Goal: Task Accomplishment & Management: Use online tool/utility

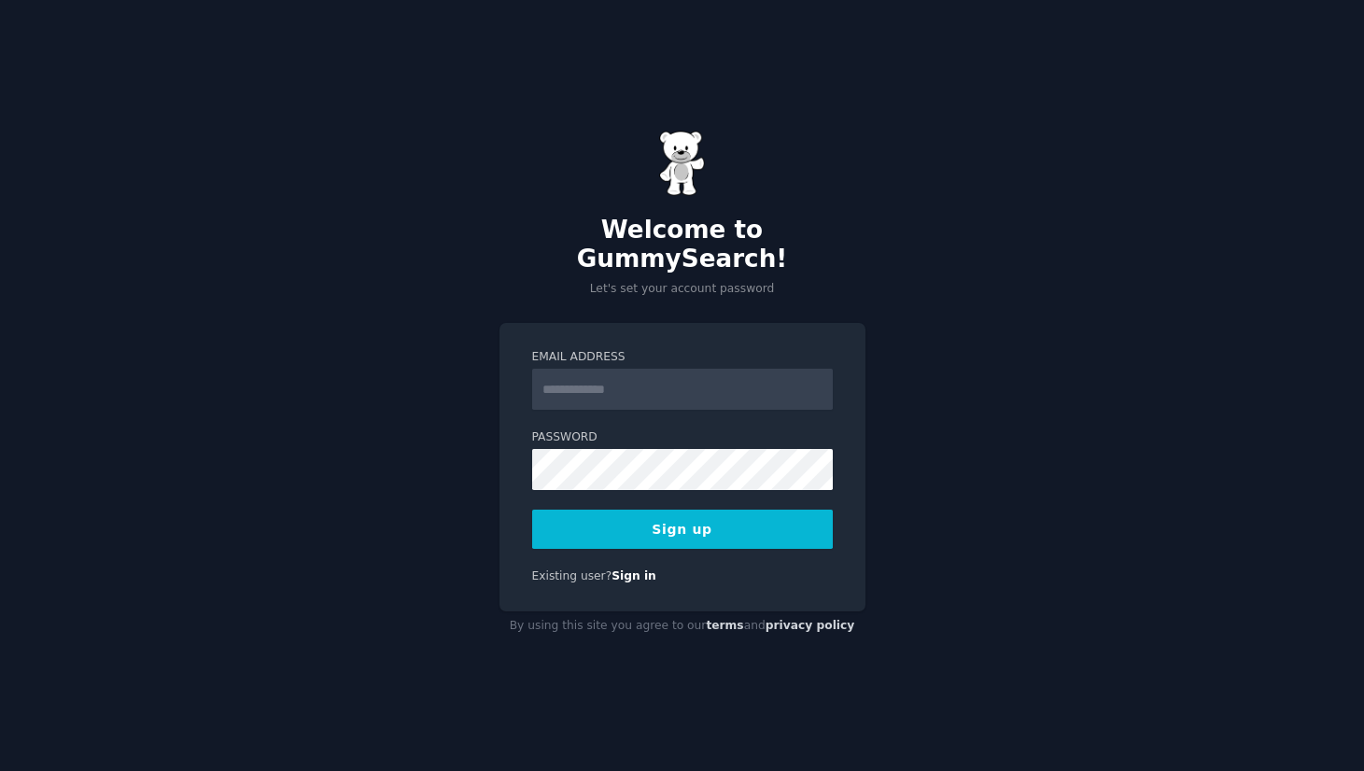
click at [683, 371] on input "Email Address" at bounding box center [682, 389] width 301 height 41
click at [641, 386] on input "Email Address" at bounding box center [682, 389] width 301 height 41
type input "**********"
click at [532, 510] on button "Sign up" at bounding box center [682, 529] width 301 height 39
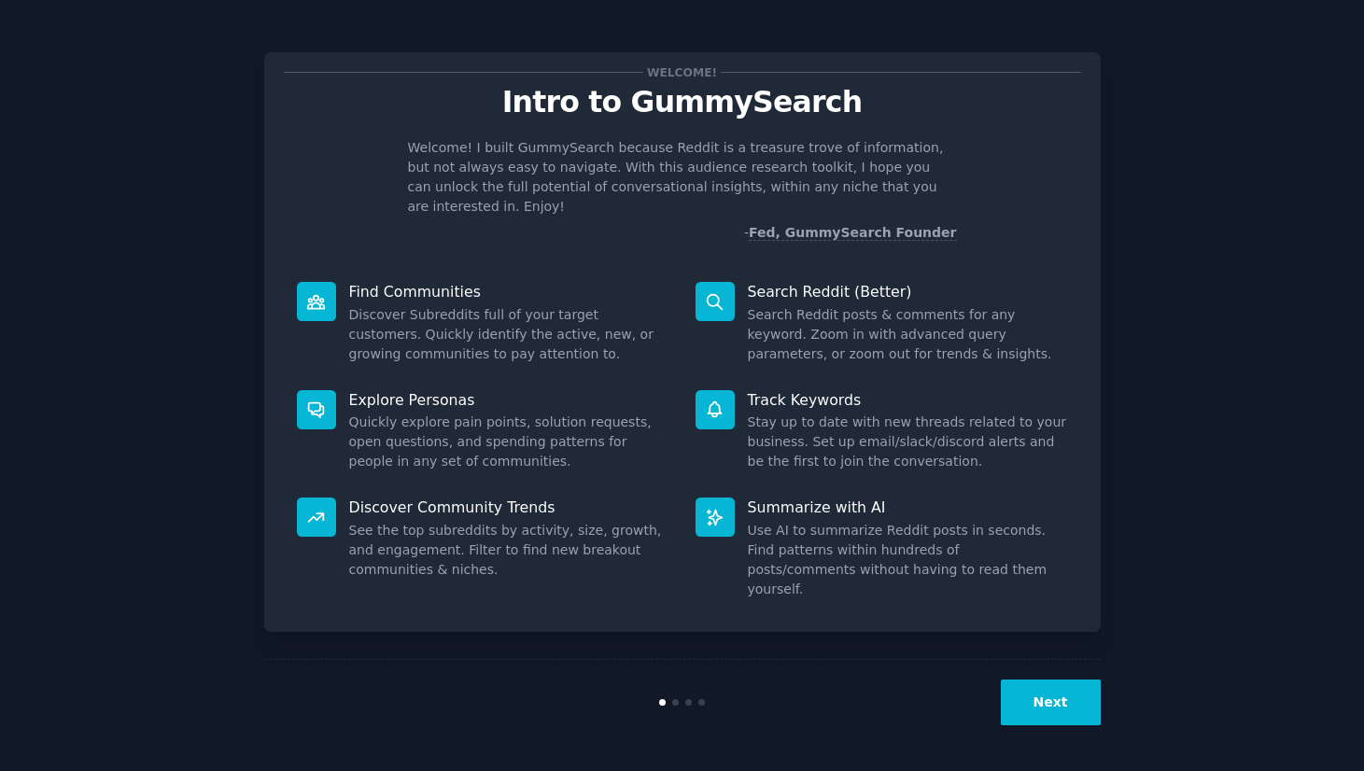
click at [1035, 710] on button "Next" at bounding box center [1050, 702] width 100 height 46
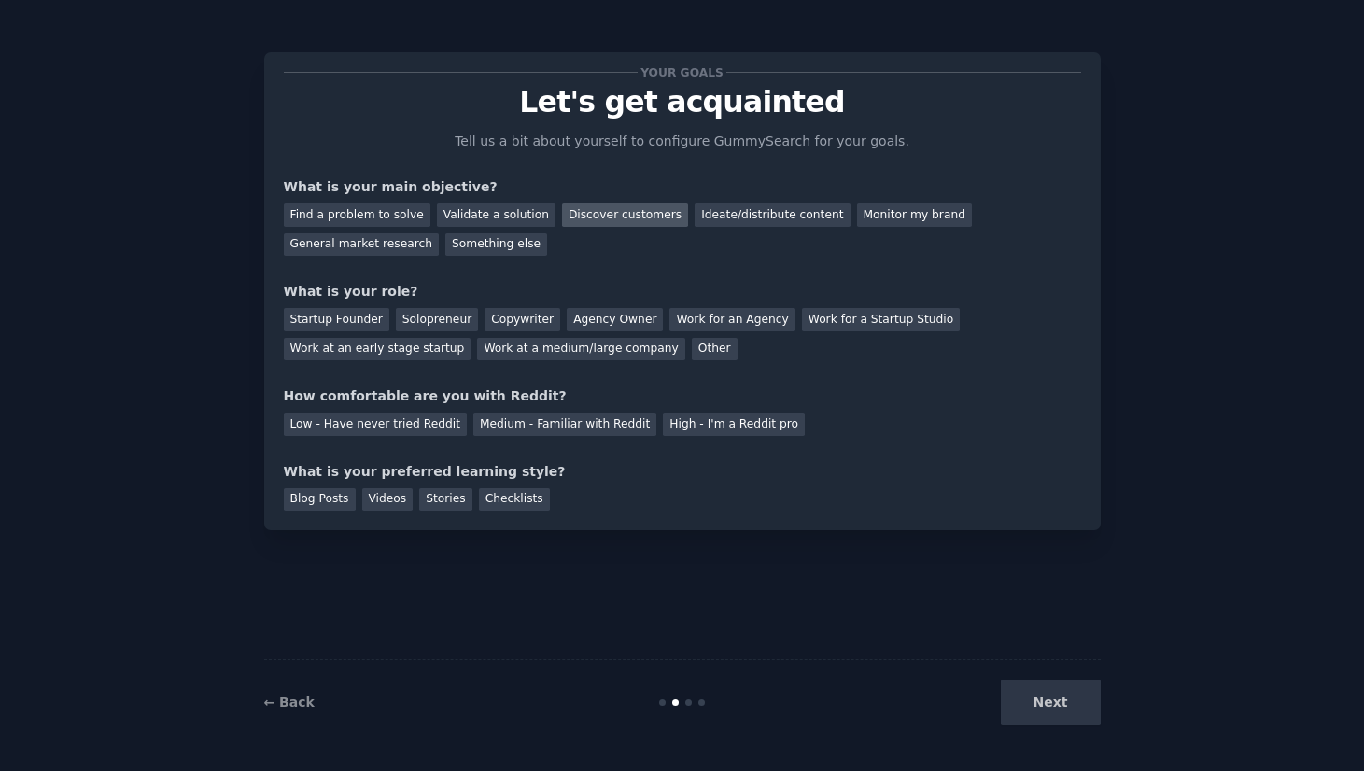
click at [592, 217] on div "Discover customers" at bounding box center [625, 214] width 126 height 23
click at [496, 212] on div "Validate a solution" at bounding box center [496, 214] width 119 height 23
click at [407, 244] on div "General market research" at bounding box center [362, 244] width 156 height 23
click at [365, 312] on div "Startup Founder" at bounding box center [336, 319] width 105 height 23
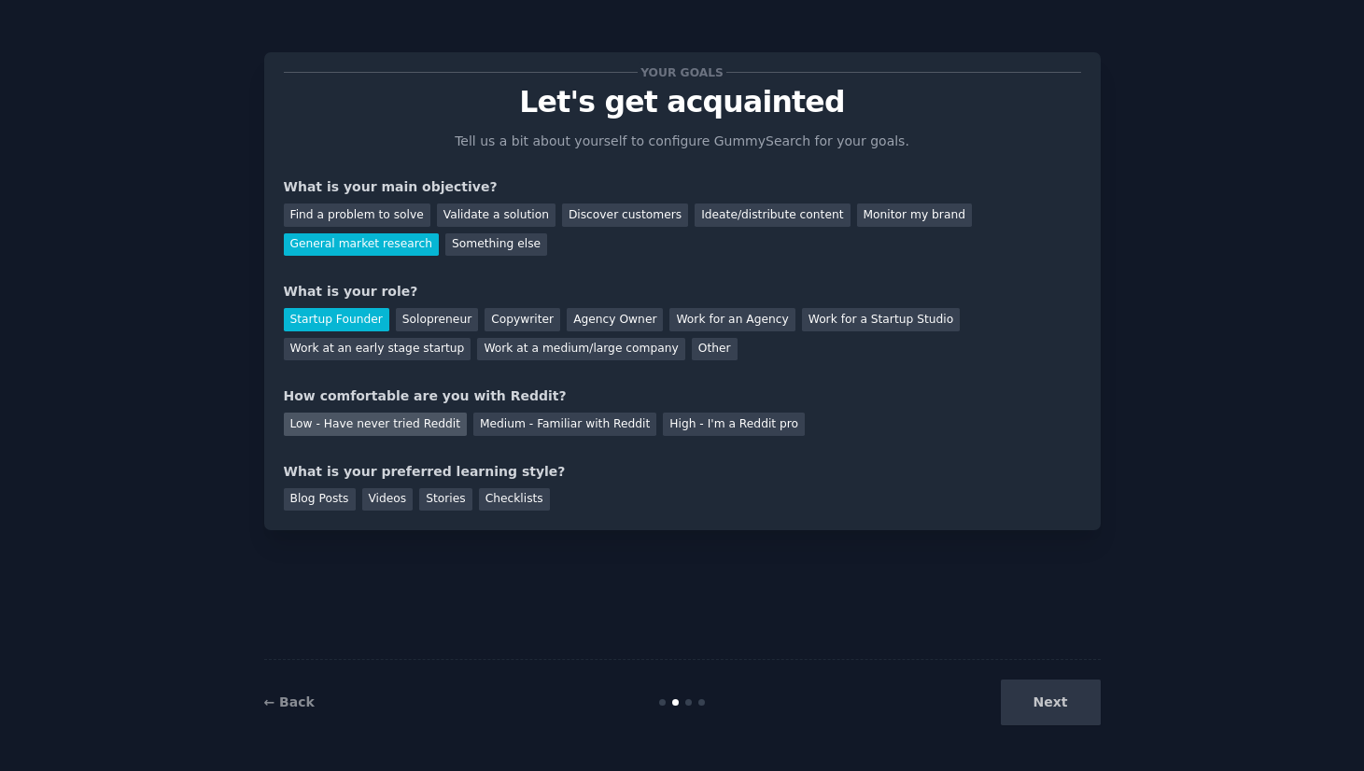
click at [406, 423] on div "Low - Have never tried Reddit" at bounding box center [375, 424] width 183 height 23
click at [330, 507] on div "Blog Posts" at bounding box center [320, 499] width 72 height 23
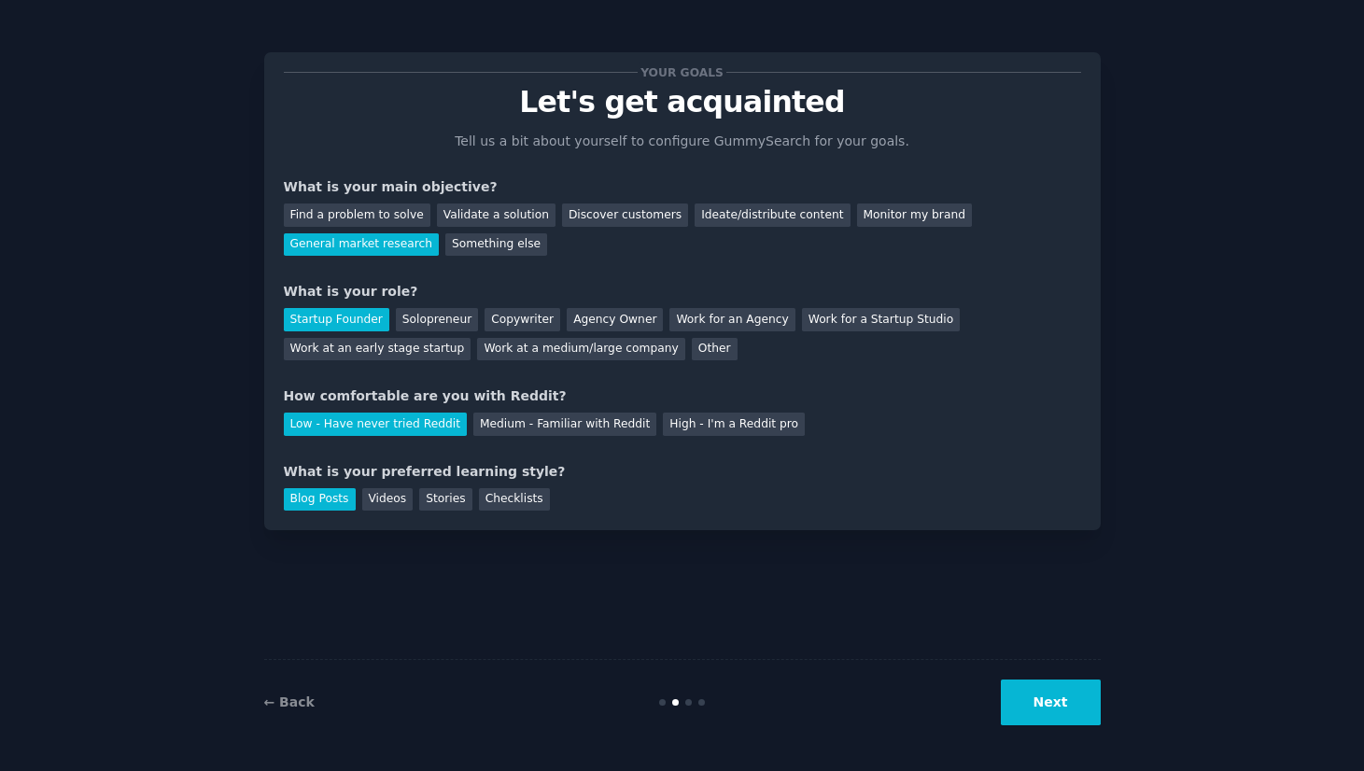
click at [1048, 711] on button "Next" at bounding box center [1050, 702] width 100 height 46
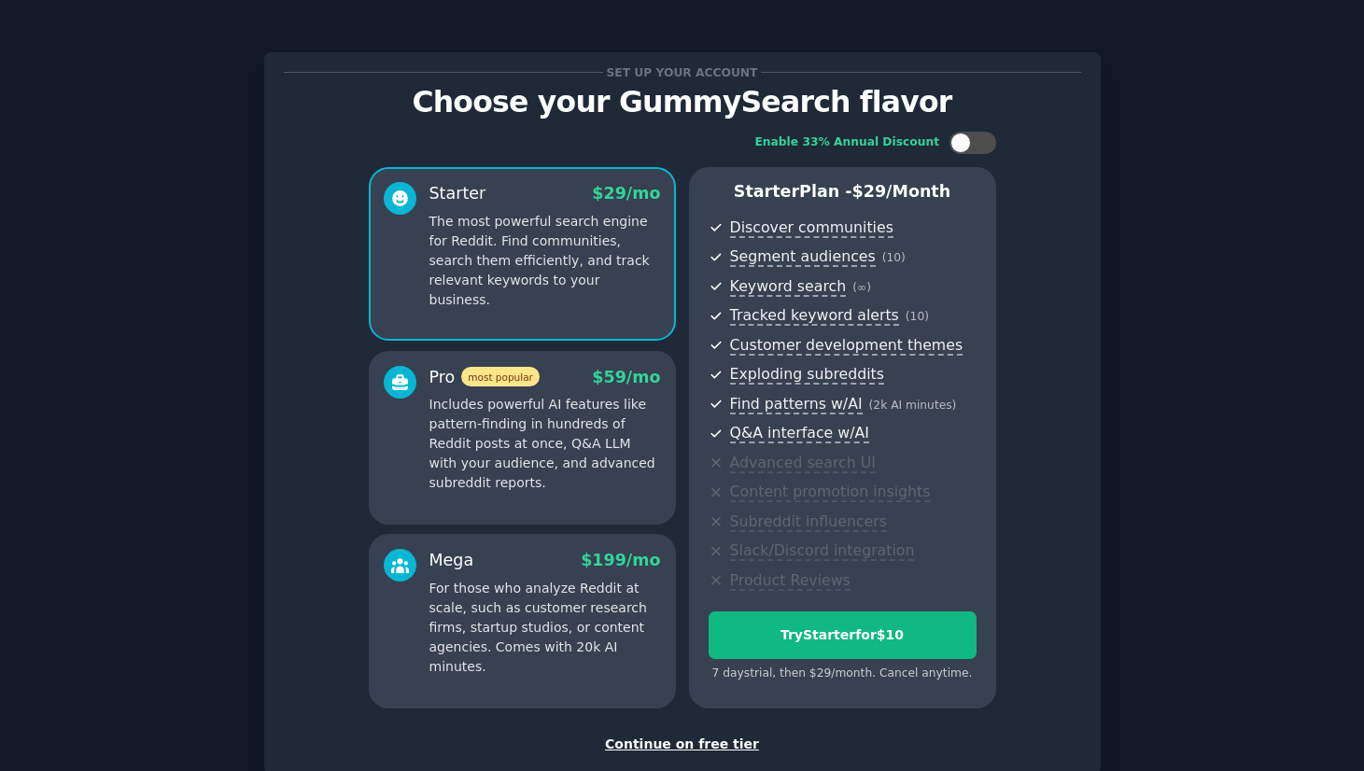
click at [715, 741] on div "Continue on free tier" at bounding box center [682, 744] width 797 height 20
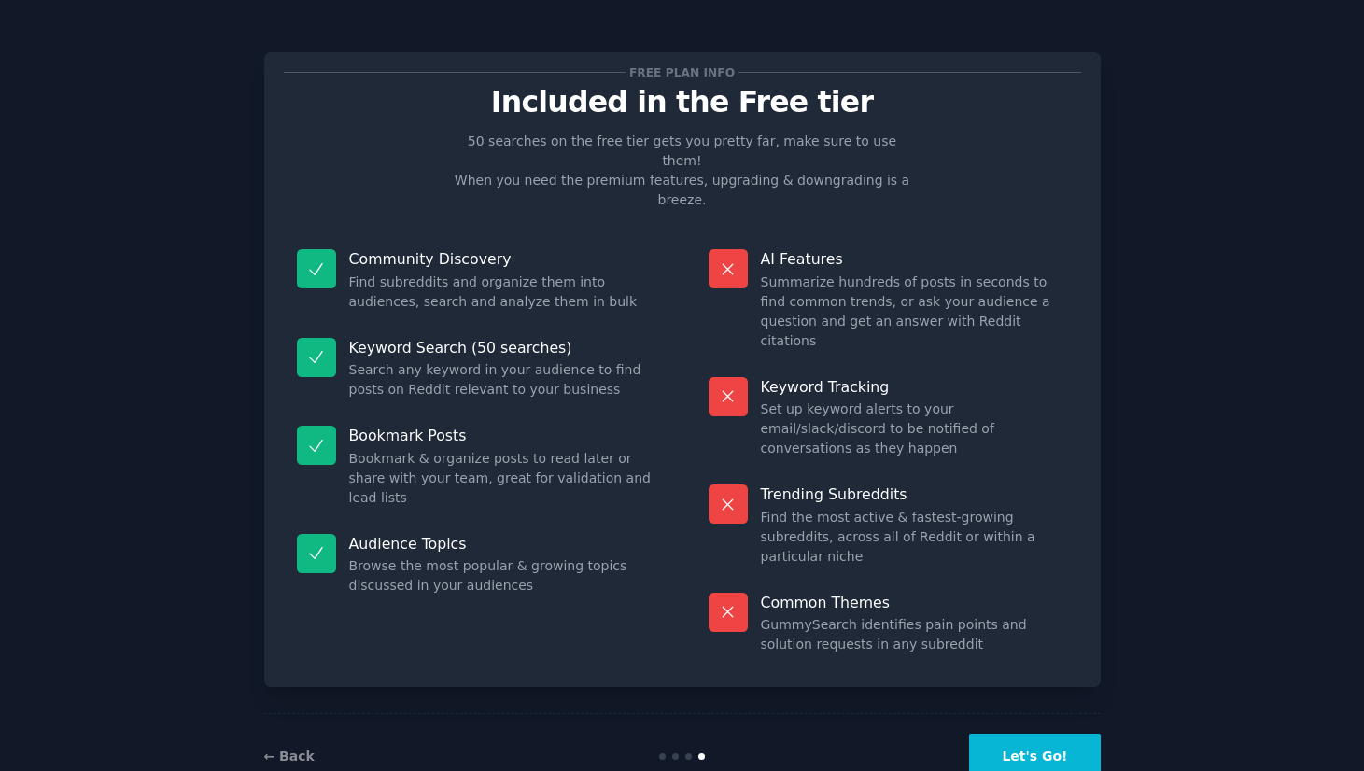
click at [1056, 734] on button "Let's Go!" at bounding box center [1034, 757] width 131 height 46
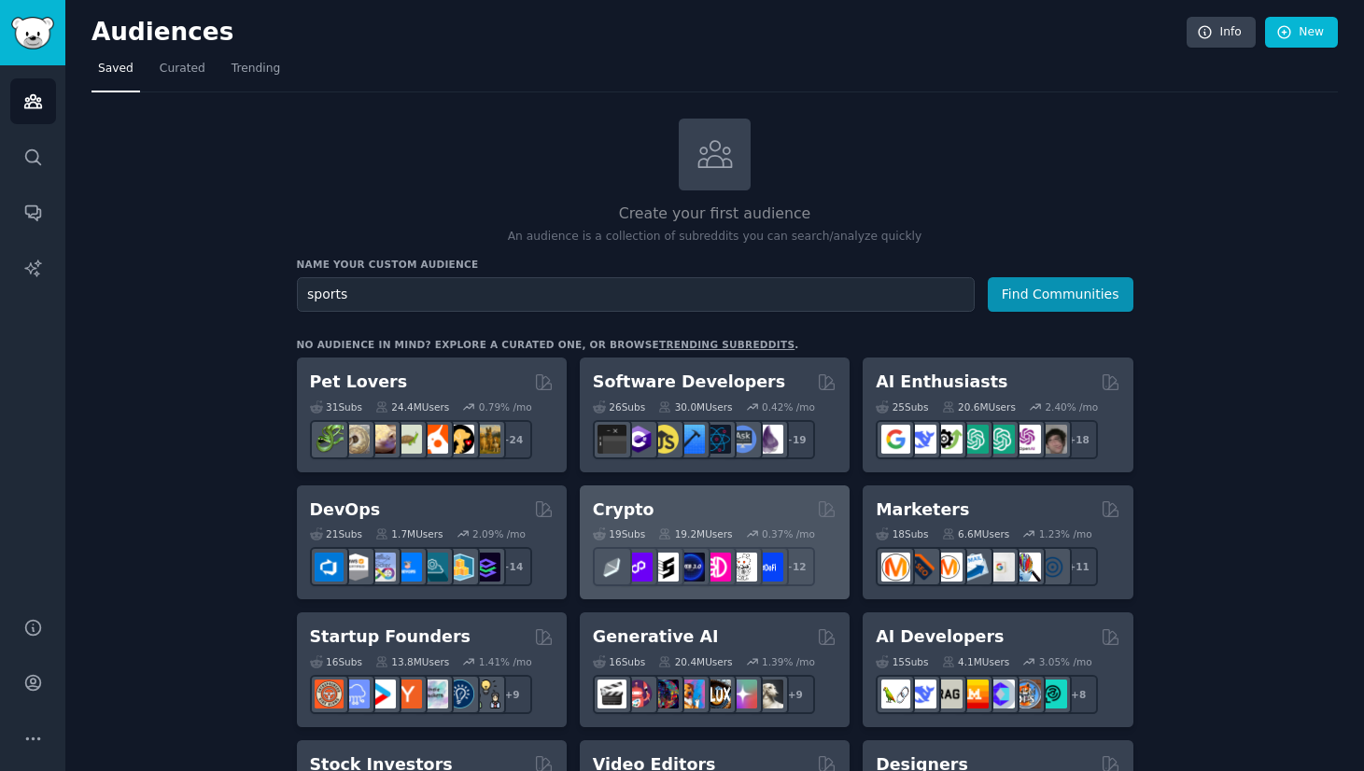
type input "sports"
click at [987, 277] on button "Find Communities" at bounding box center [1060, 294] width 146 height 35
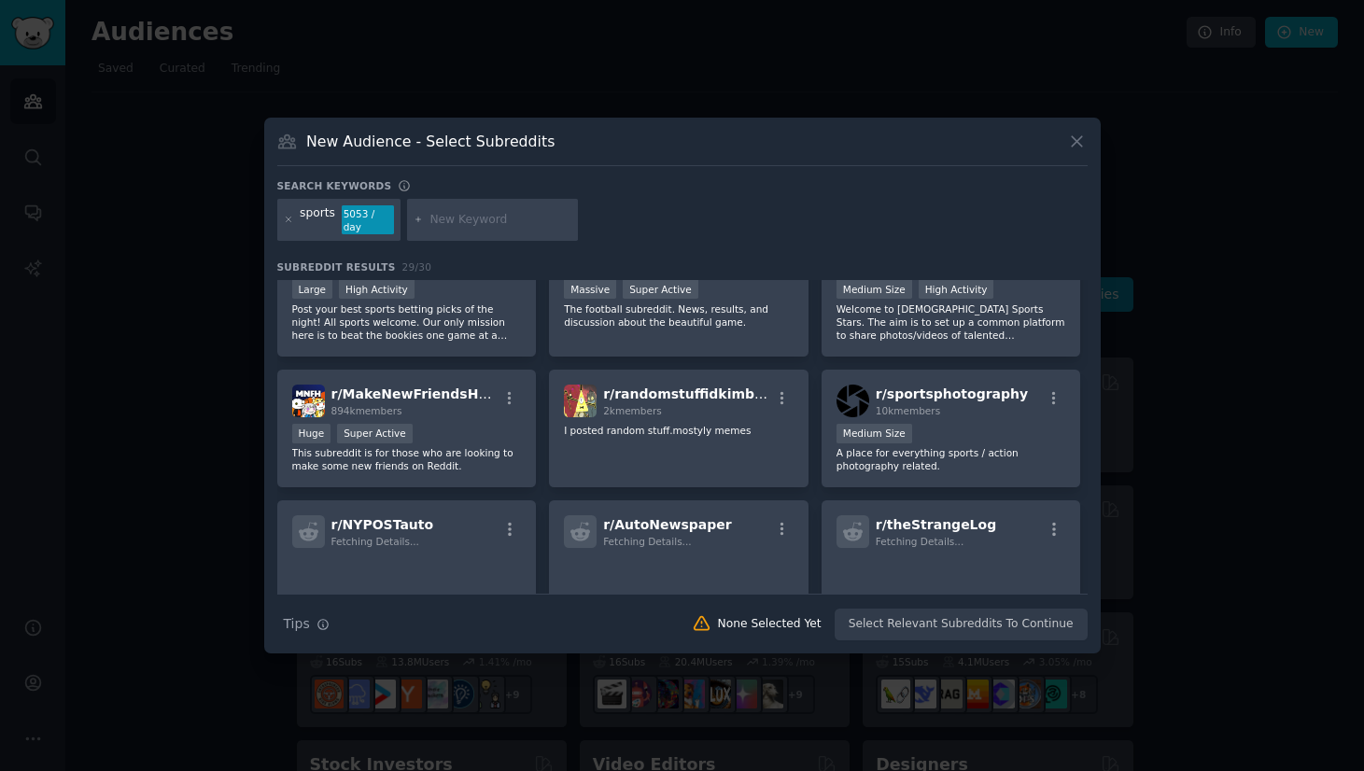
scroll to position [504, 0]
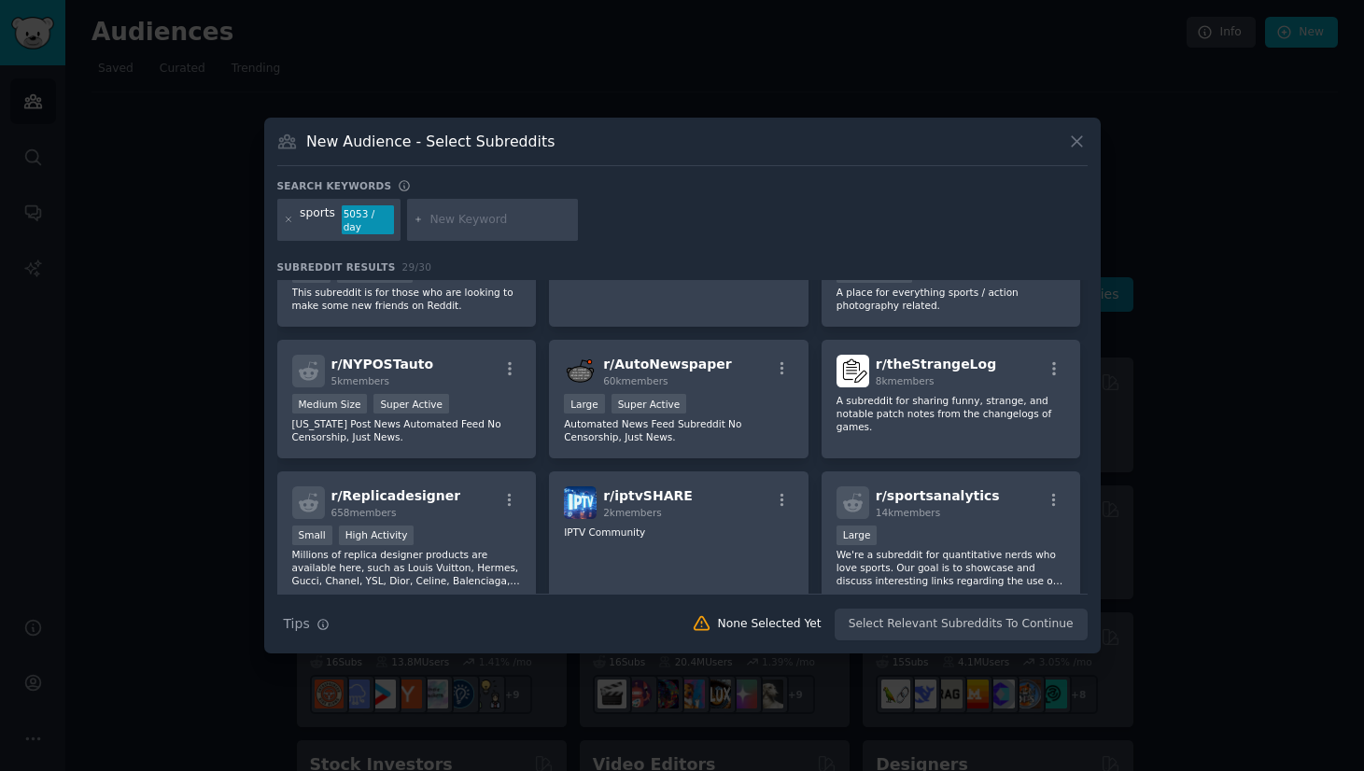
click at [1072, 147] on icon at bounding box center [1077, 142] width 20 height 20
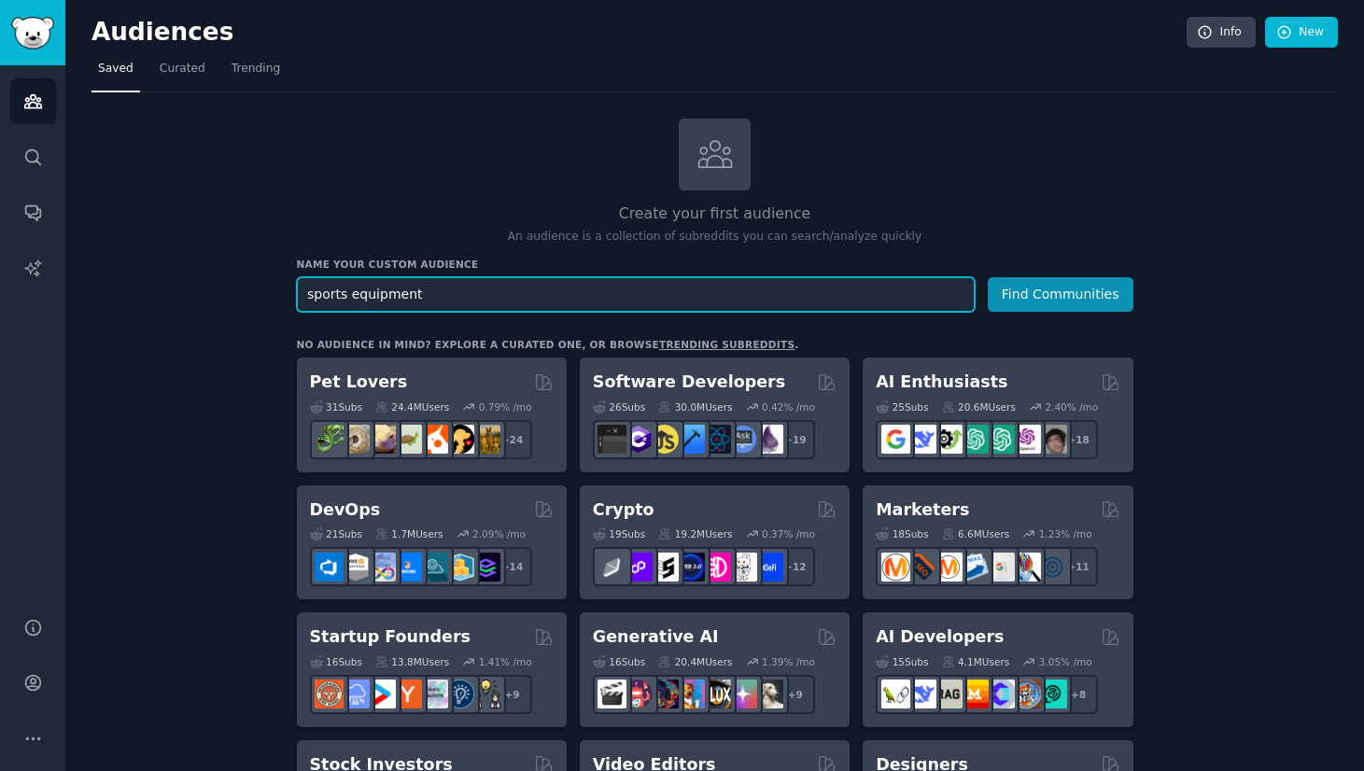
click at [306, 296] on input "sports equipment" at bounding box center [636, 294] width 678 height 35
type input "used sports equipment"
click at [987, 277] on button "Find Communities" at bounding box center [1060, 294] width 146 height 35
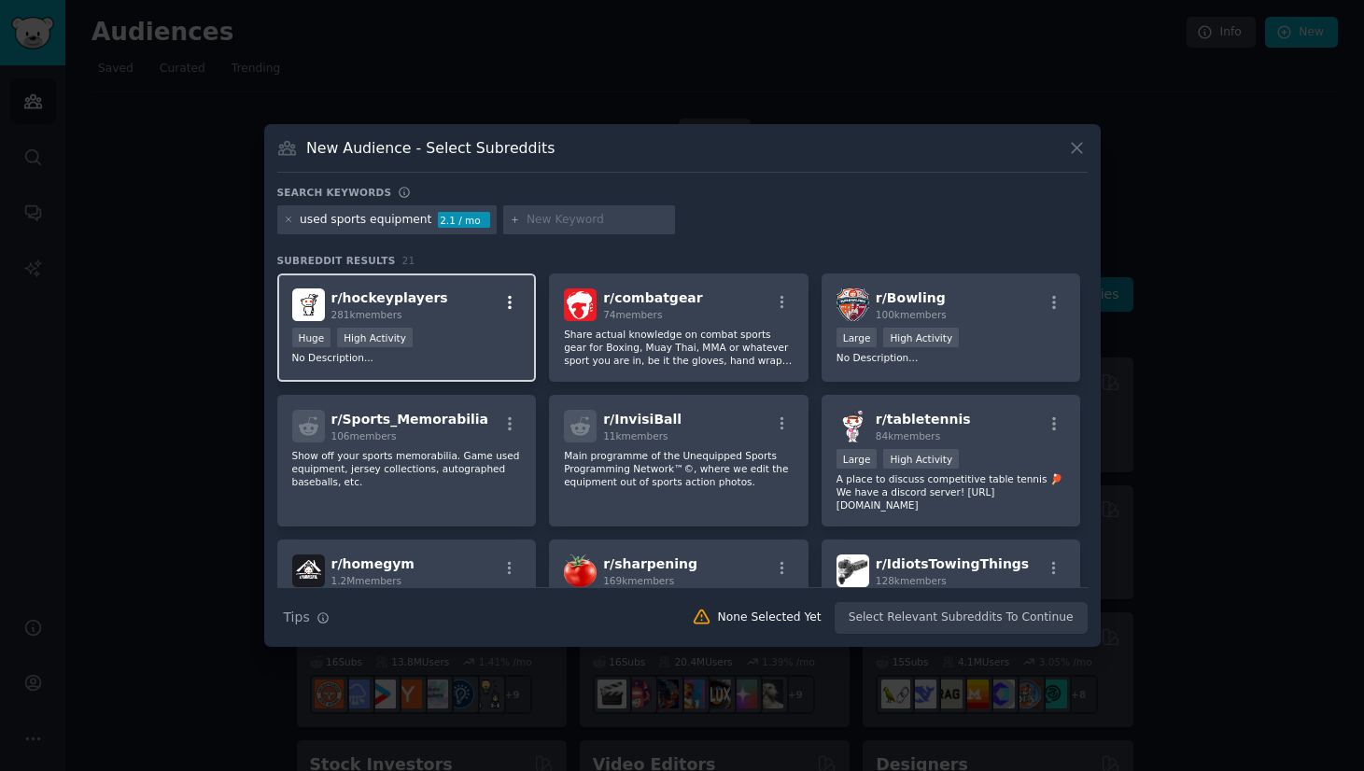
click at [507, 304] on icon "button" at bounding box center [509, 302] width 17 height 17
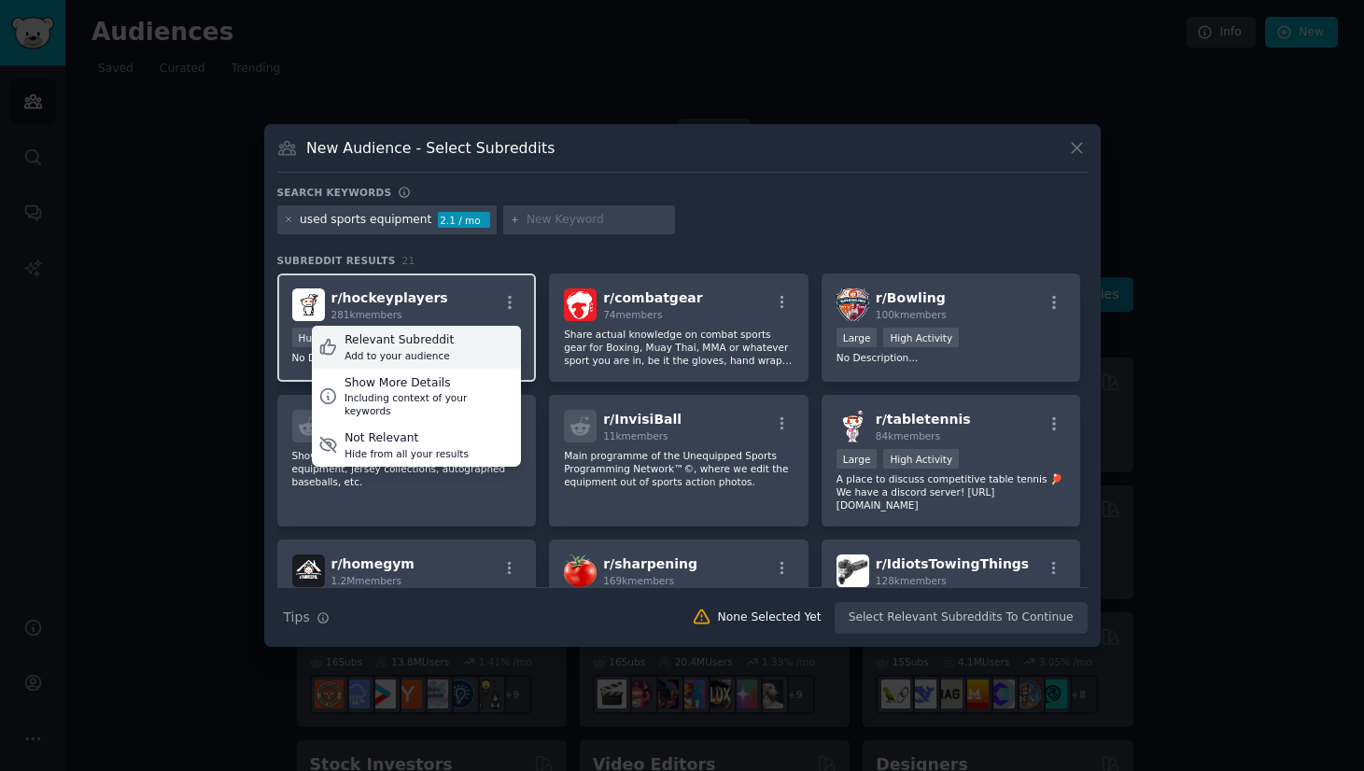
click at [456, 343] on div "Relevant Subreddit Add to your audience" at bounding box center [416, 347] width 209 height 43
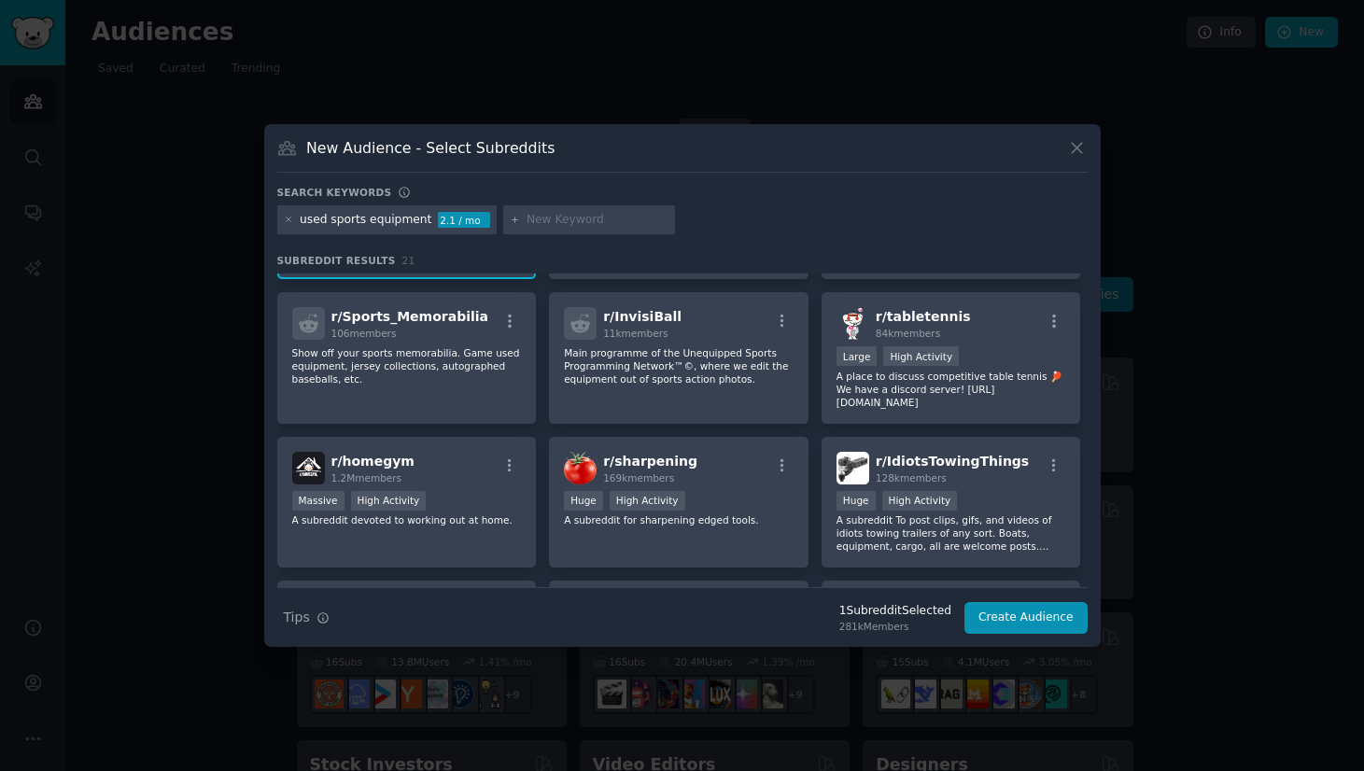
scroll to position [112, 0]
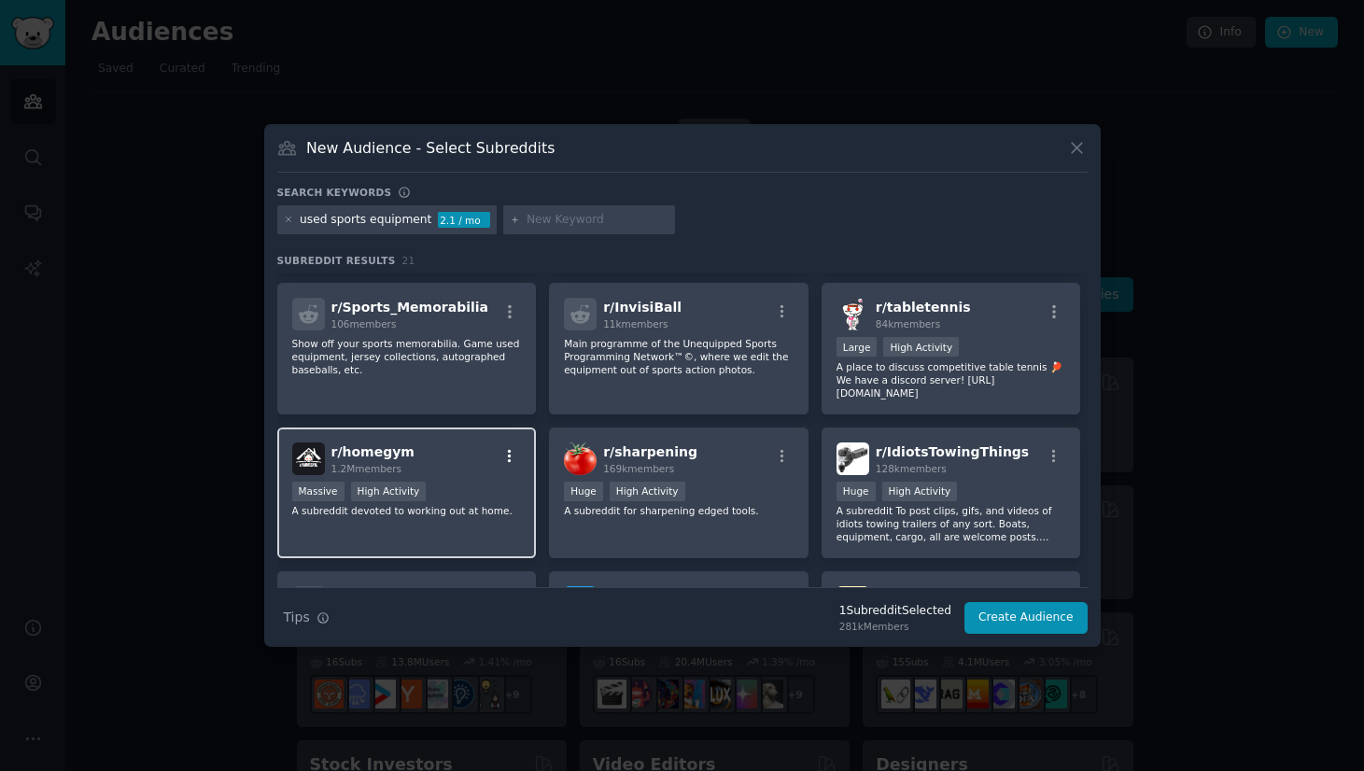
click at [508, 461] on icon "button" at bounding box center [510, 455] width 4 height 13
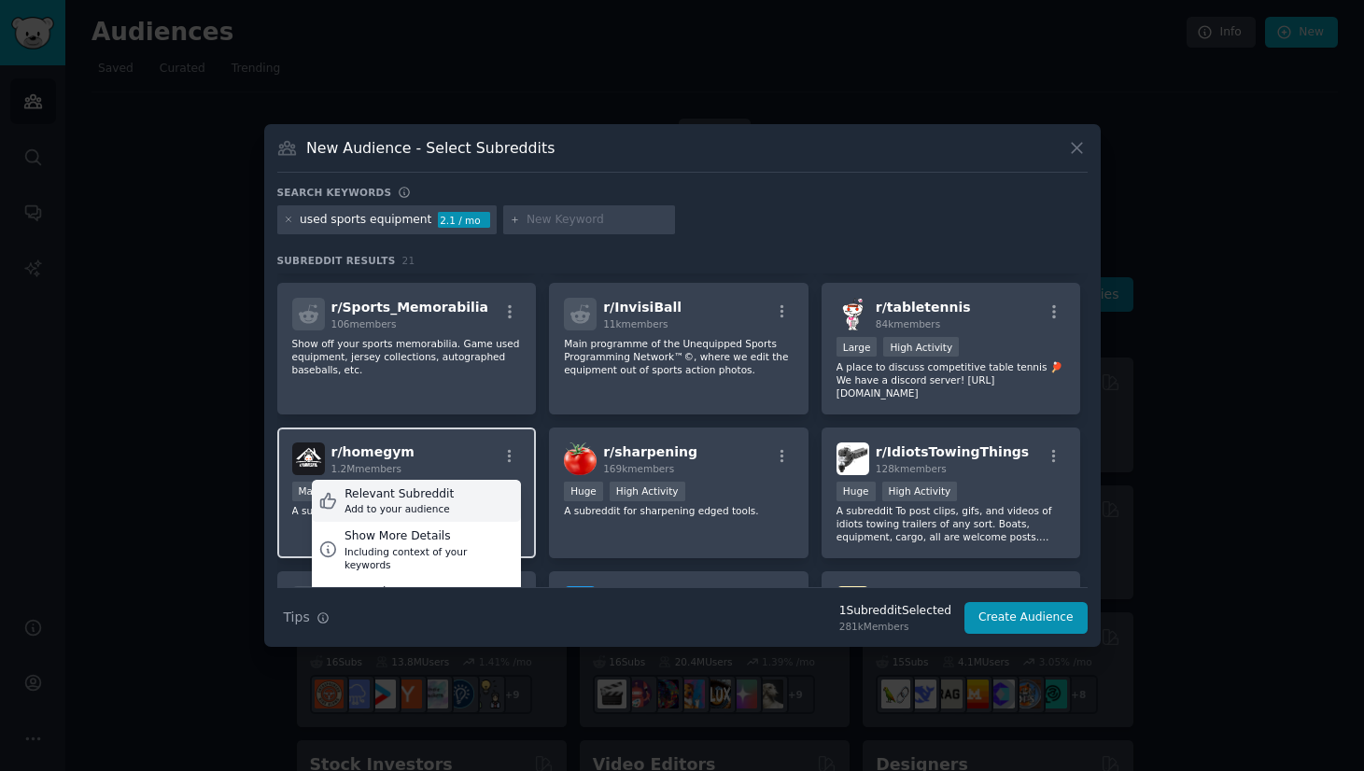
click at [483, 496] on div "Relevant Subreddit Add to your audience" at bounding box center [416, 501] width 209 height 43
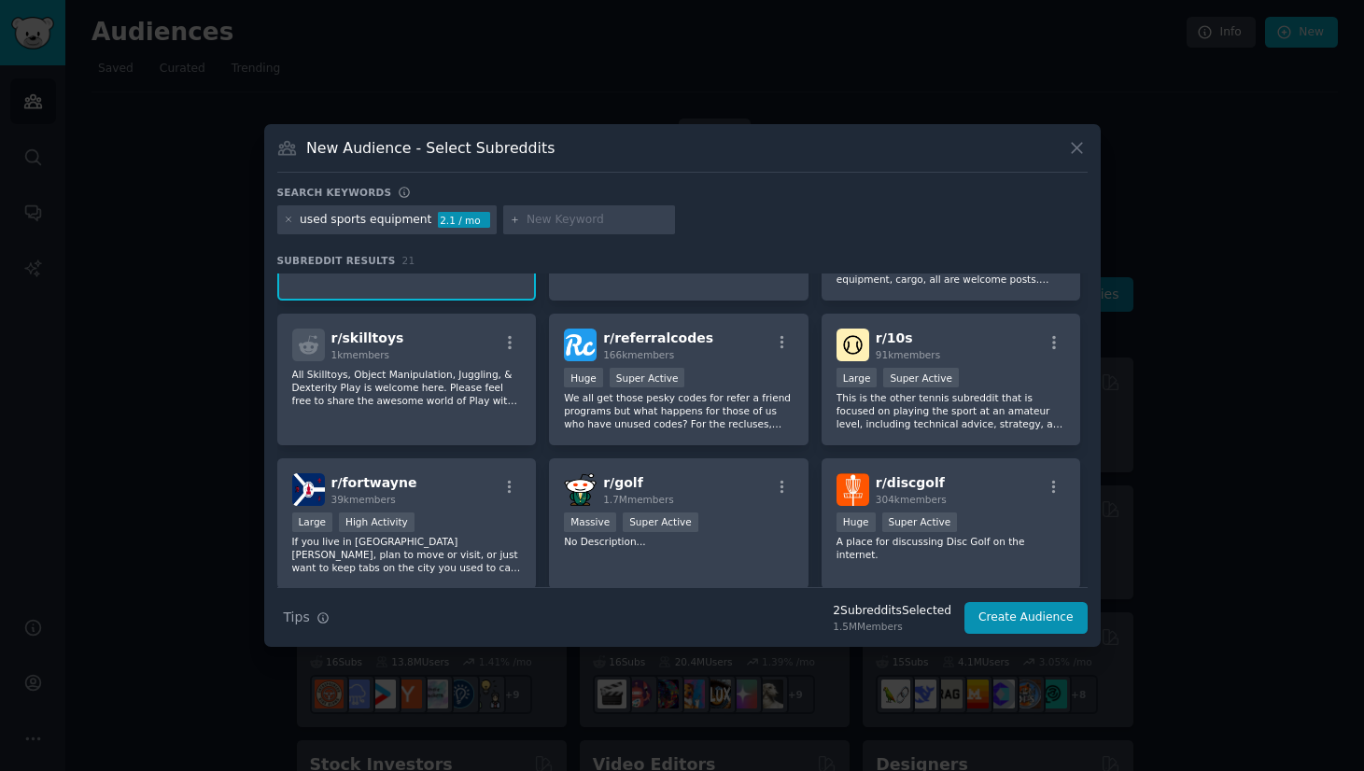
scroll to position [0, 0]
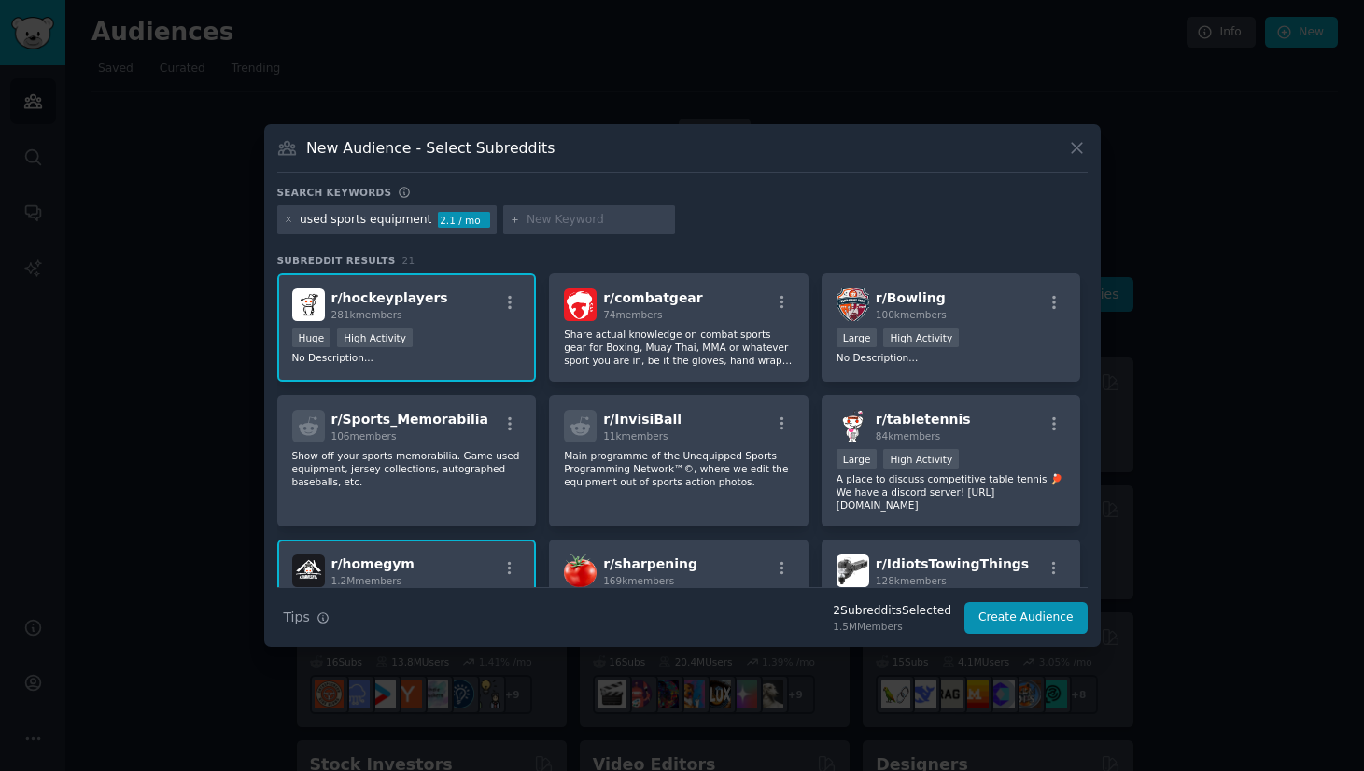
click at [395, 228] on div "used sports equipment 2.1 / mo" at bounding box center [387, 220] width 220 height 30
click at [397, 222] on div "used sports equipment" at bounding box center [366, 220] width 132 height 17
drag, startPoint x: 309, startPoint y: 223, endPoint x: 445, endPoint y: 224, distance: 136.3
click at [444, 224] on div "used sports equipment 2.1 / mo" at bounding box center [387, 220] width 220 height 30
click at [314, 222] on div "used sports equipment" at bounding box center [366, 220] width 132 height 17
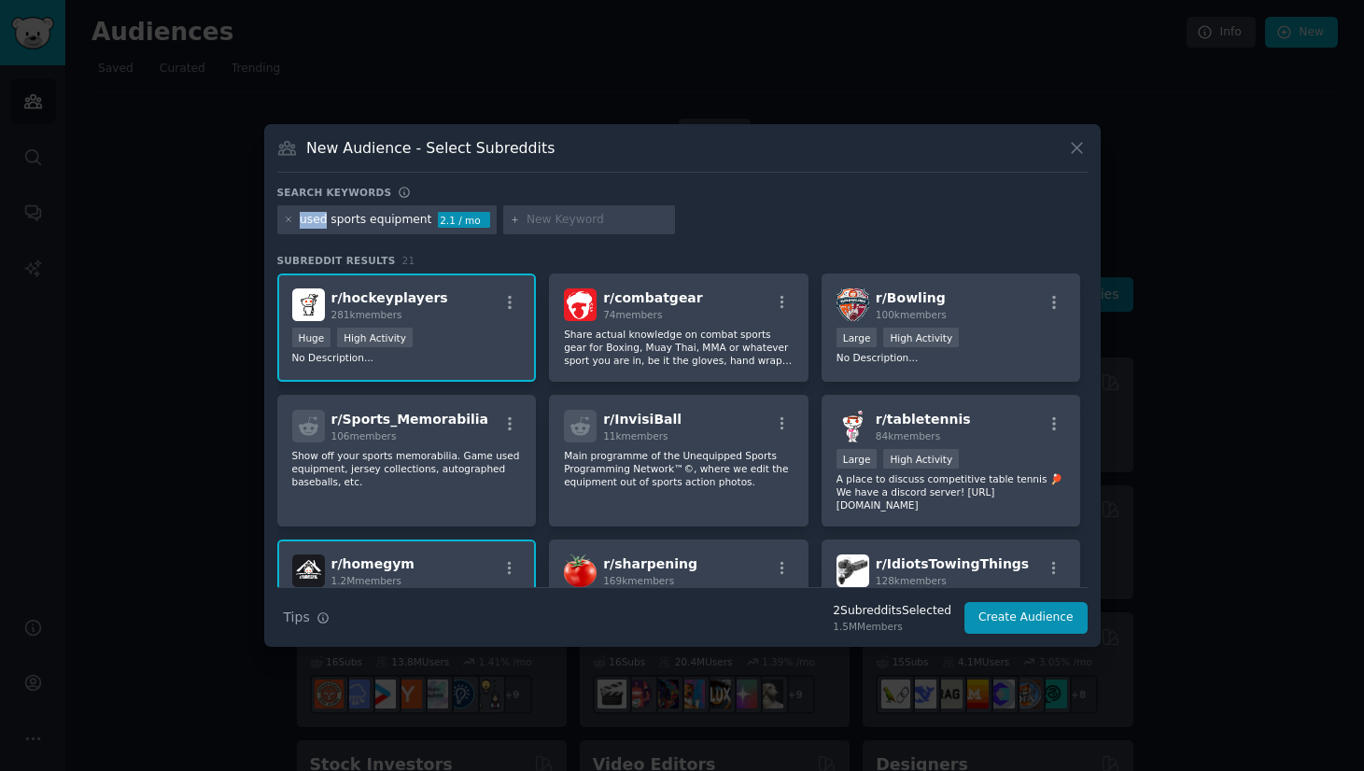
click at [314, 222] on div "used sports equipment" at bounding box center [366, 220] width 132 height 17
click at [594, 214] on input "text" at bounding box center [597, 220] width 142 height 17
type input "sports equipment"
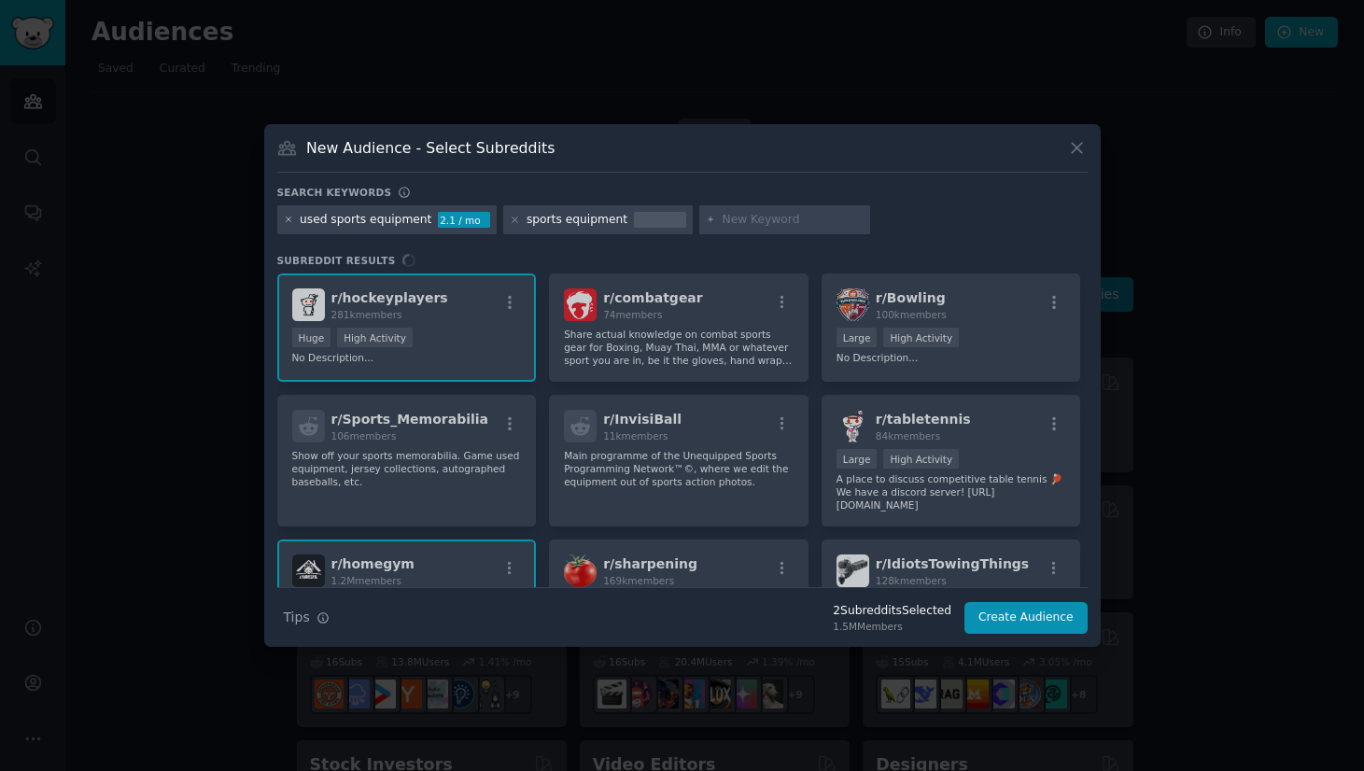
click at [286, 223] on icon at bounding box center [289, 220] width 10 height 10
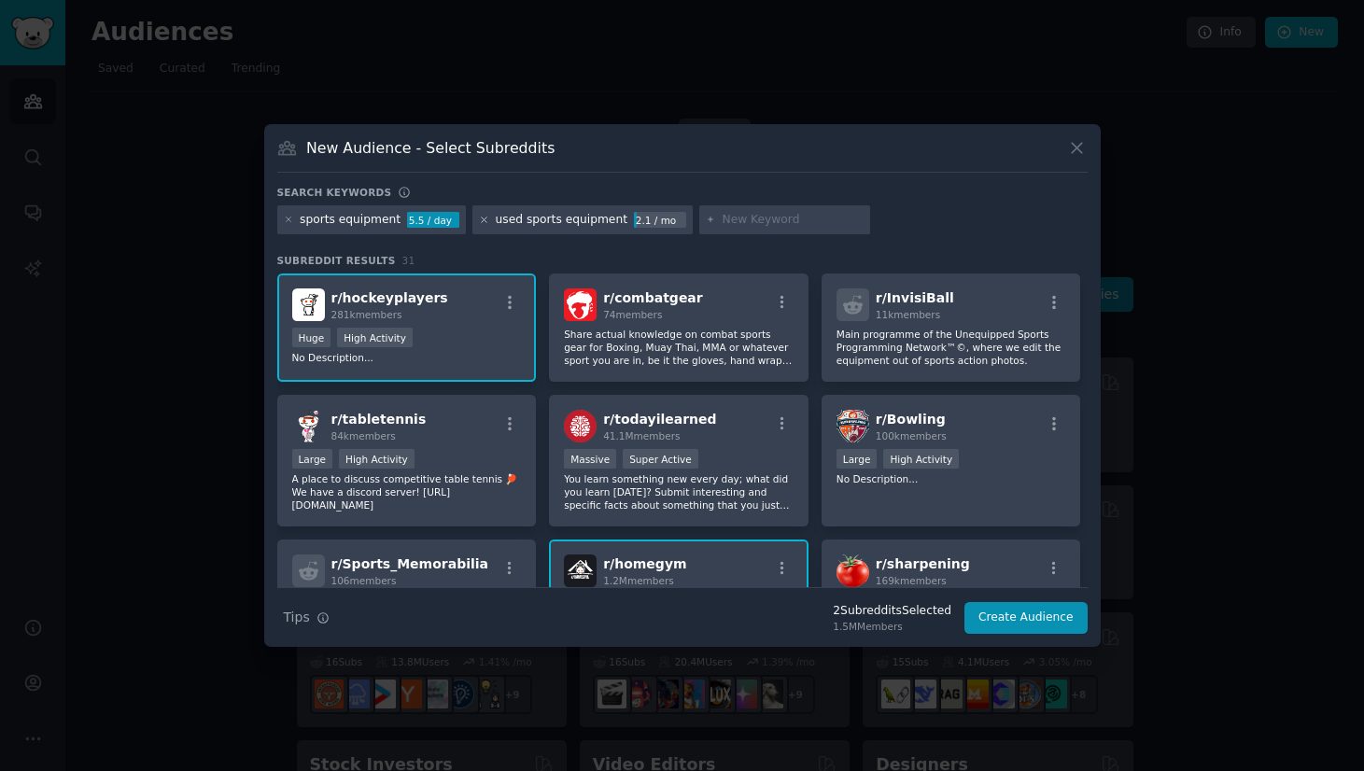
click at [479, 223] on icon at bounding box center [484, 220] width 10 height 10
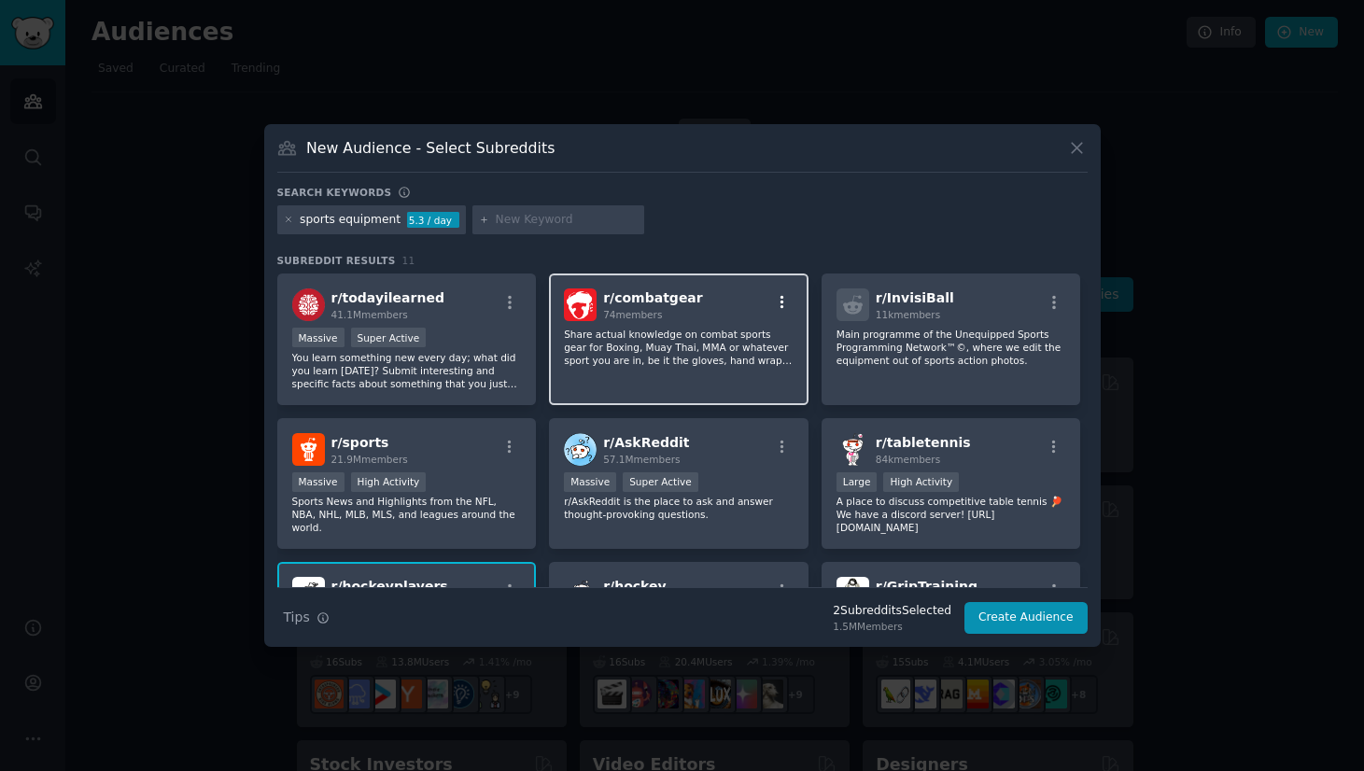
click at [784, 305] on icon "button" at bounding box center [782, 302] width 17 height 17
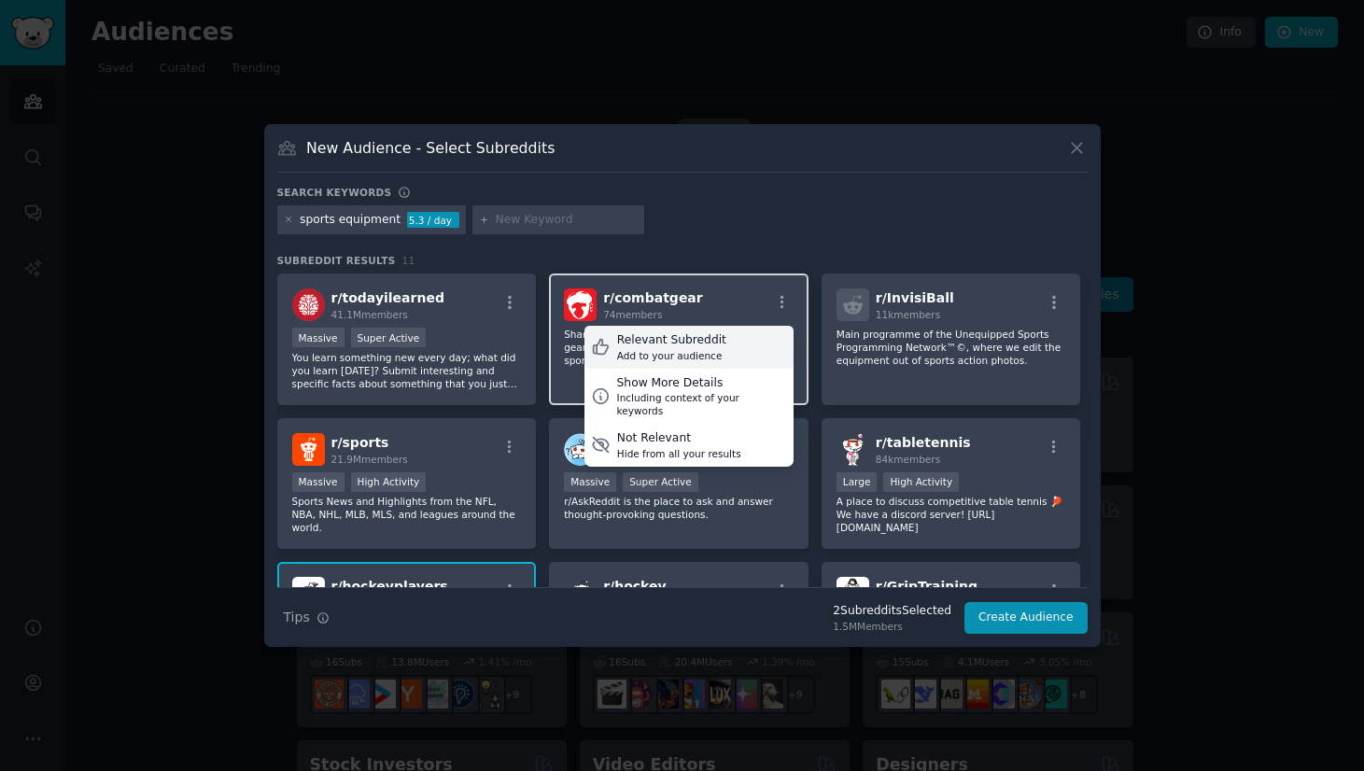
click at [738, 350] on div "Relevant Subreddit Add to your audience" at bounding box center [688, 347] width 209 height 43
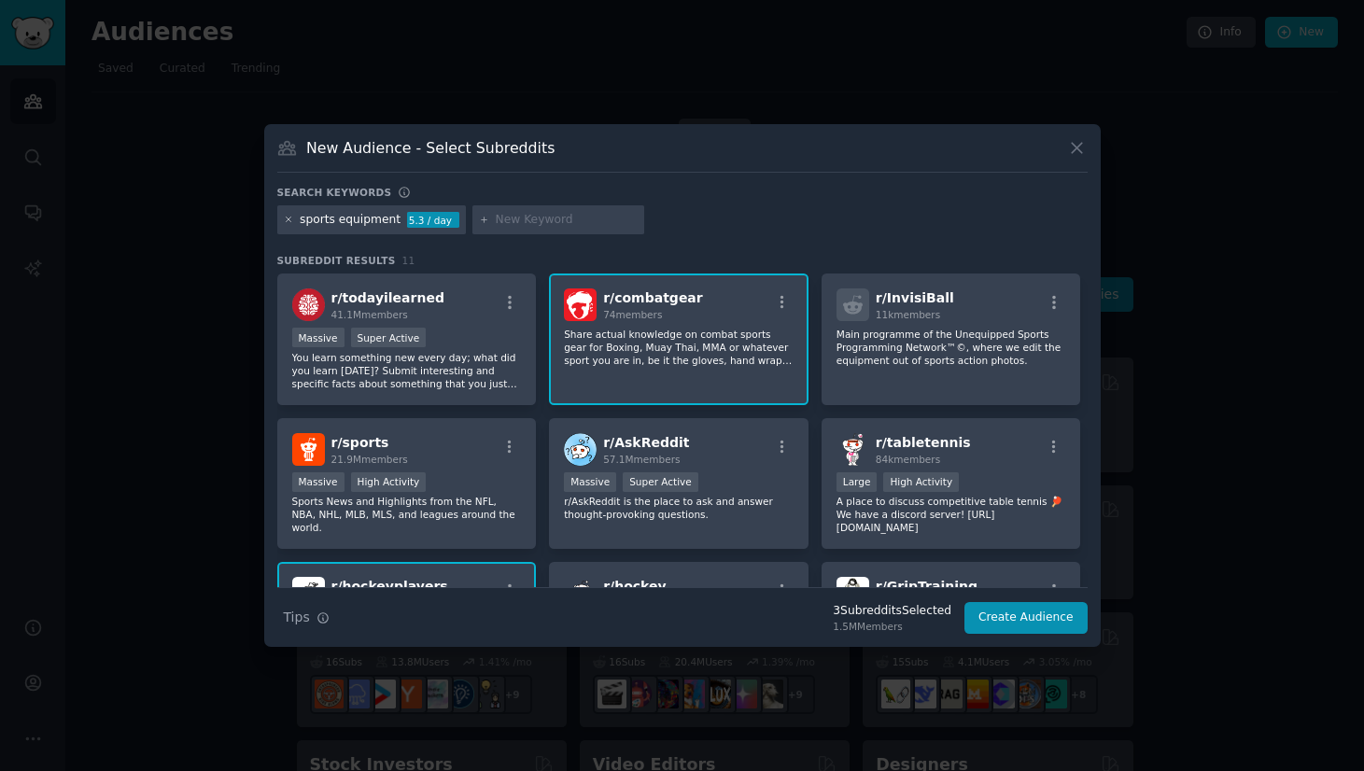
click at [292, 221] on icon at bounding box center [289, 220] width 10 height 10
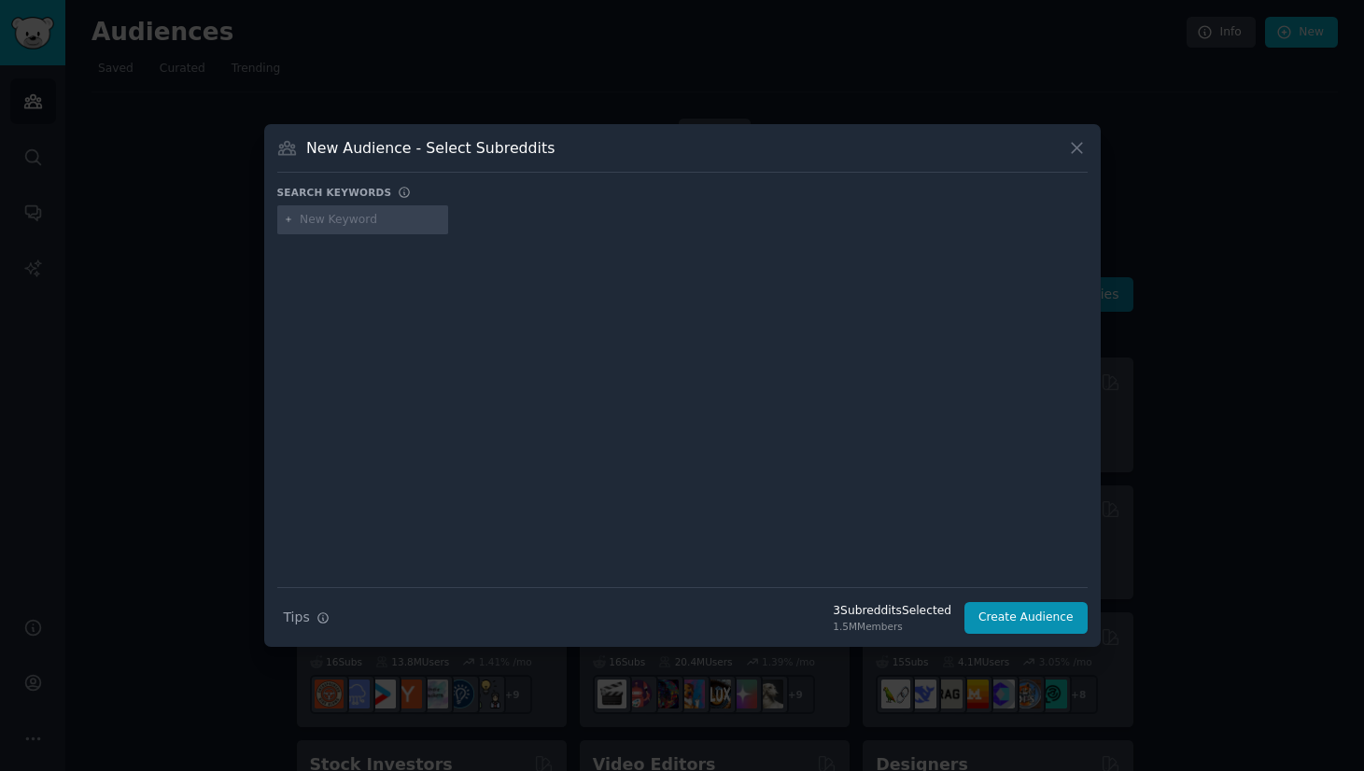
click at [320, 225] on input "text" at bounding box center [371, 220] width 142 height 17
type input "c"
type input "youth sports"
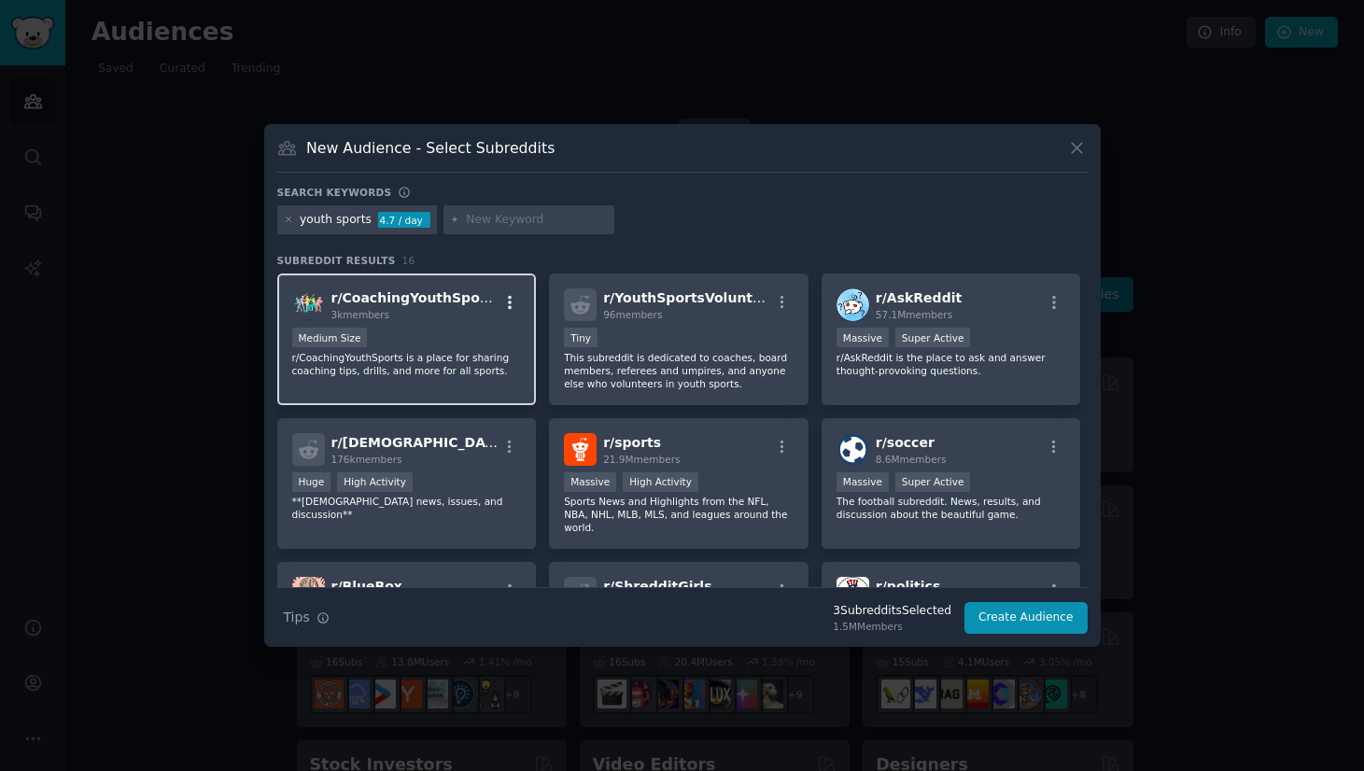
click at [508, 301] on icon "button" at bounding box center [510, 302] width 4 height 13
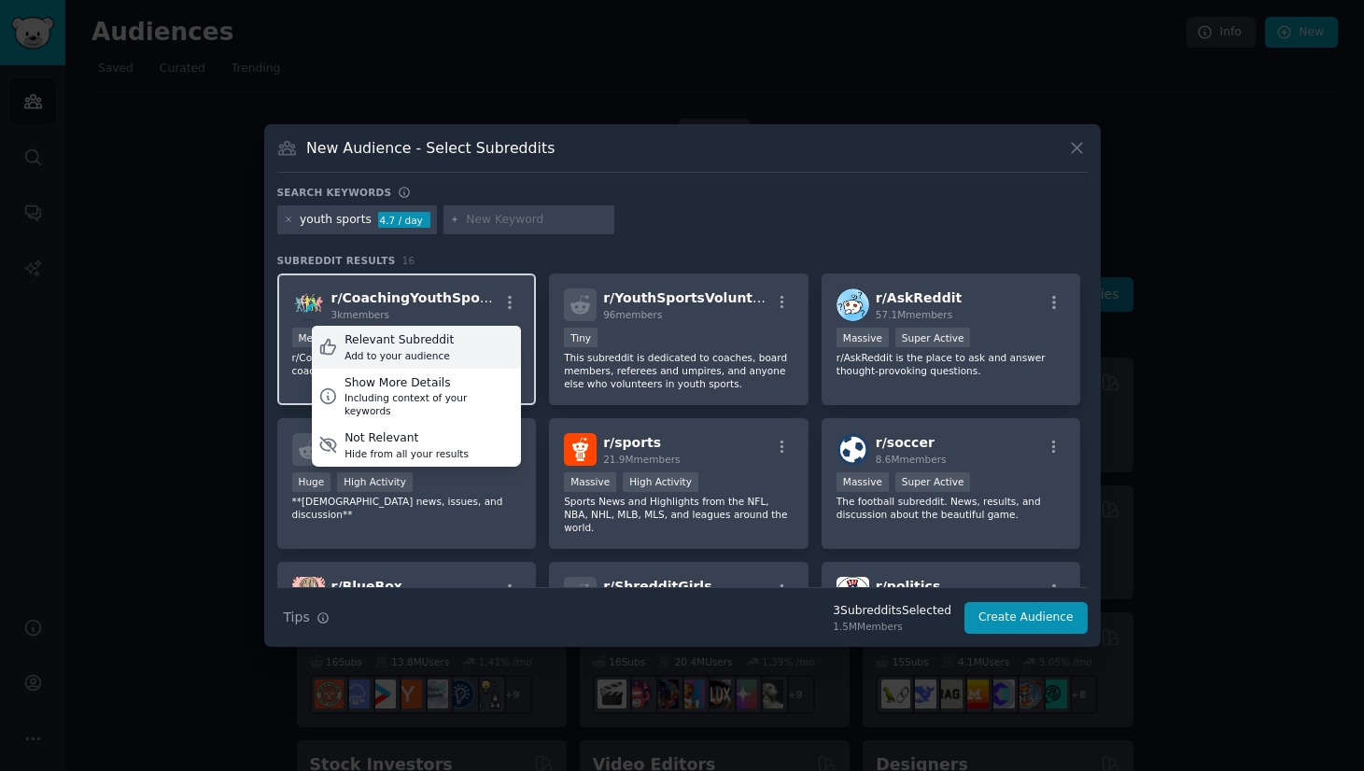
click at [476, 343] on div "Relevant Subreddit Add to your audience" at bounding box center [416, 347] width 209 height 43
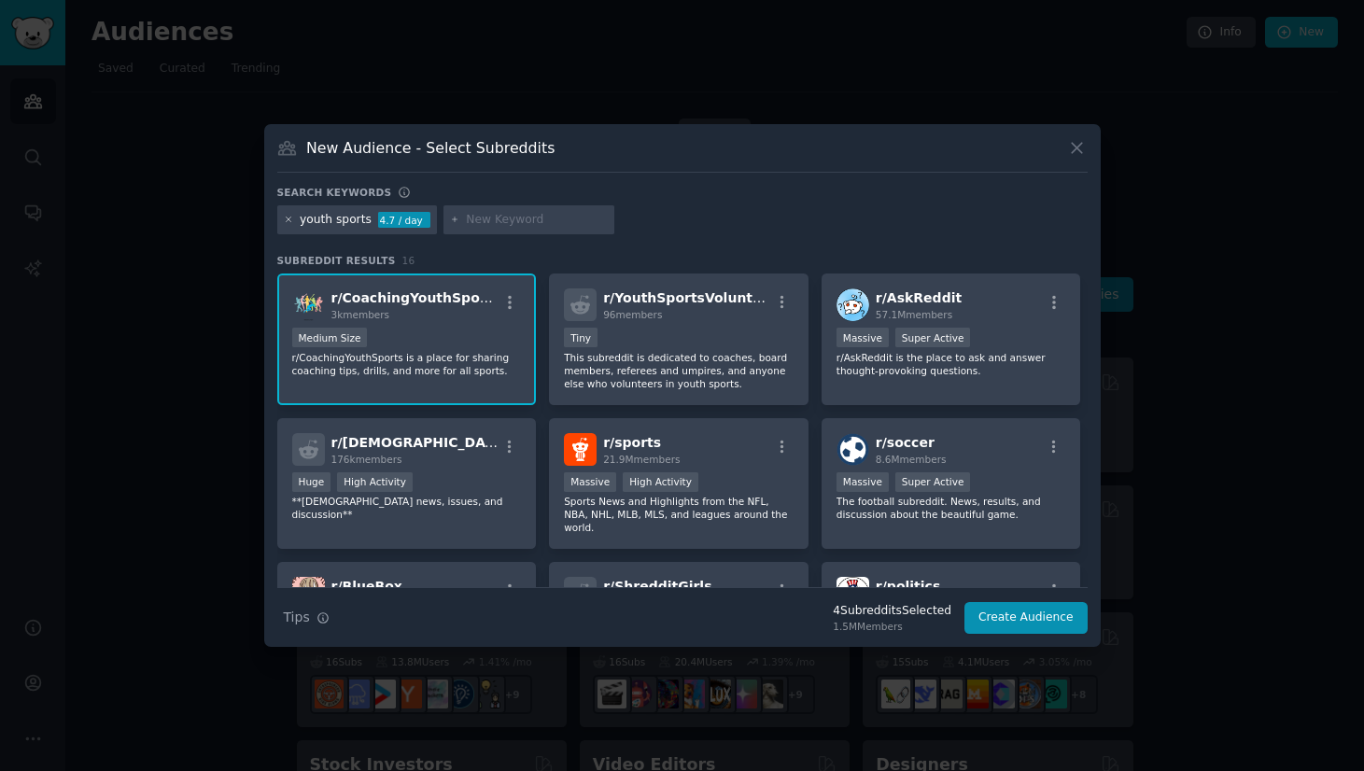
click at [290, 222] on icon at bounding box center [288, 219] width 5 height 5
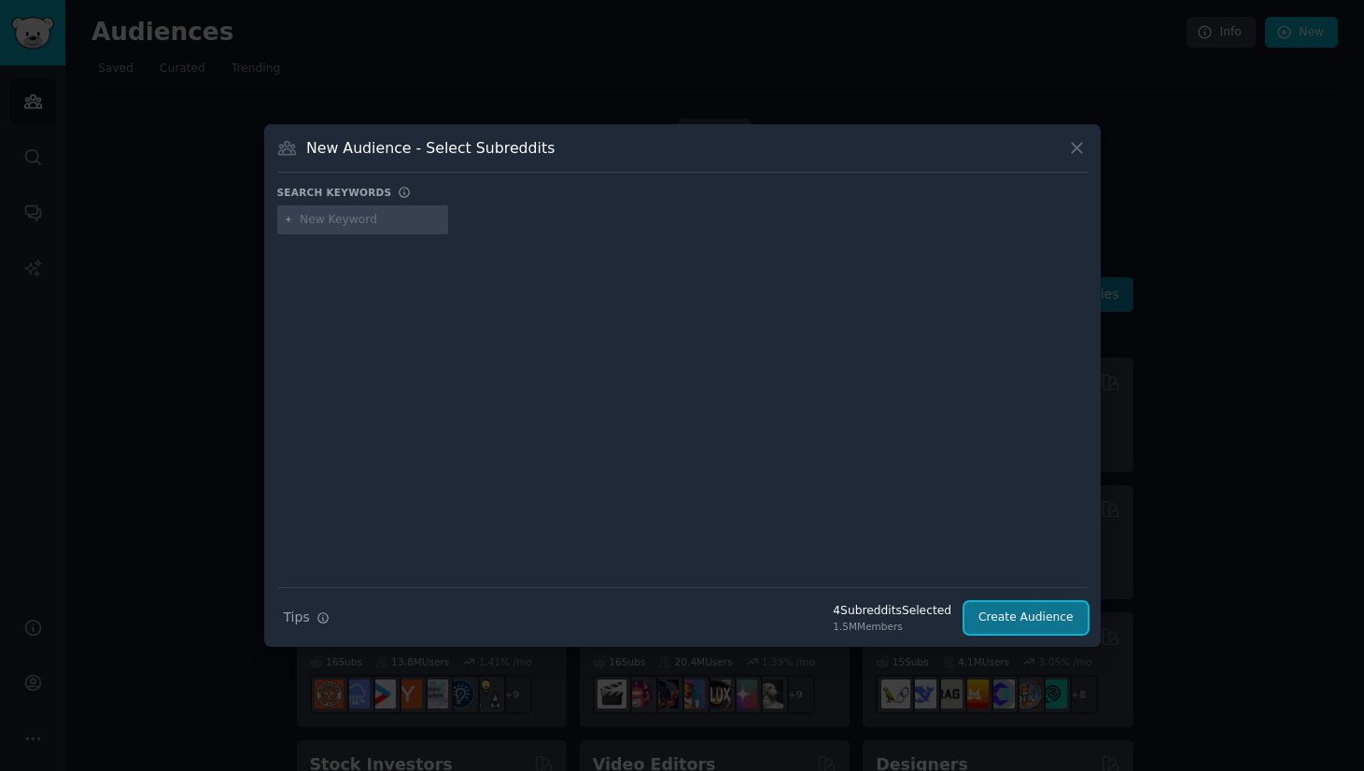
click at [1021, 614] on button "Create Audience" at bounding box center [1025, 618] width 123 height 32
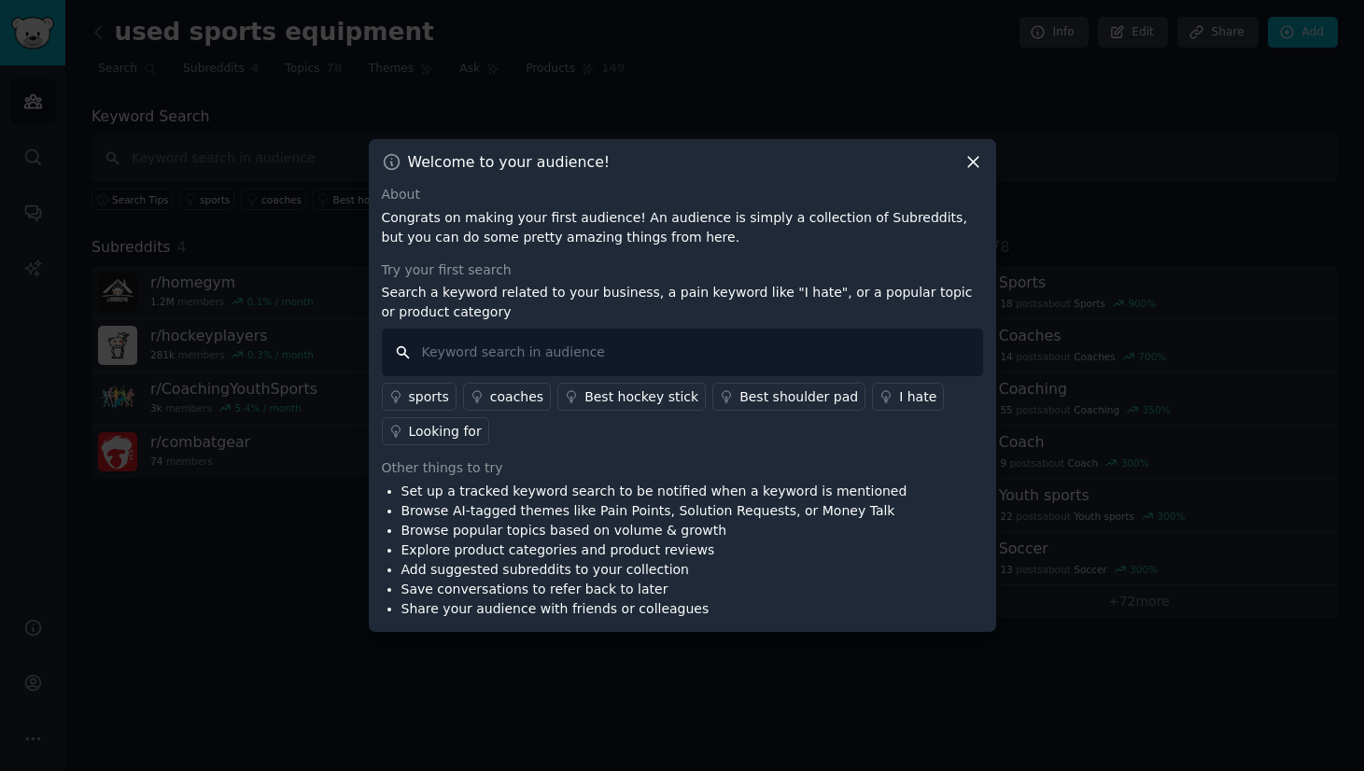
click at [632, 370] on input "text" at bounding box center [682, 353] width 601 height 48
type input "i hate"
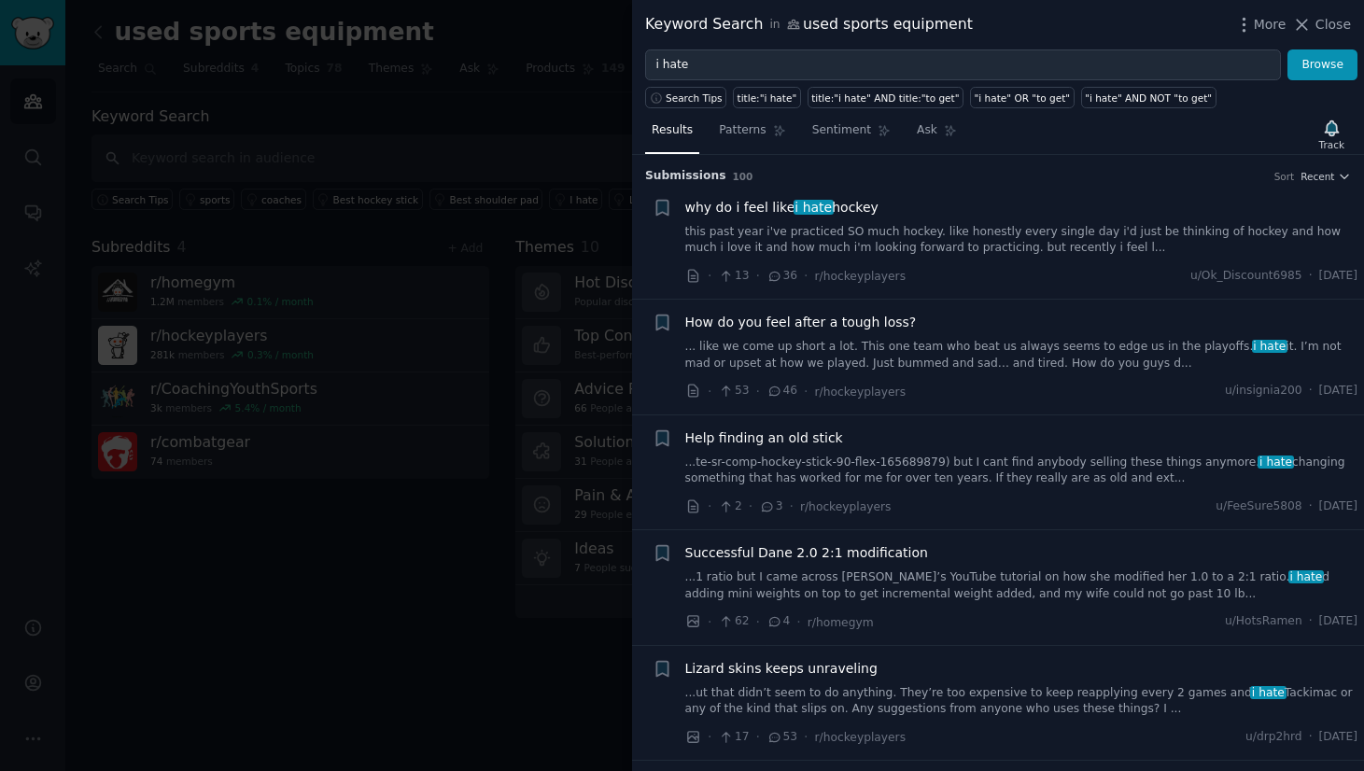
click at [763, 448] on div "Help finding an old stick ...te-sr-comp-hockey-stick-90-flex-165689879) but I c…" at bounding box center [1021, 457] width 673 height 59
click at [759, 437] on span "Help finding an old stick" at bounding box center [764, 438] width 158 height 20
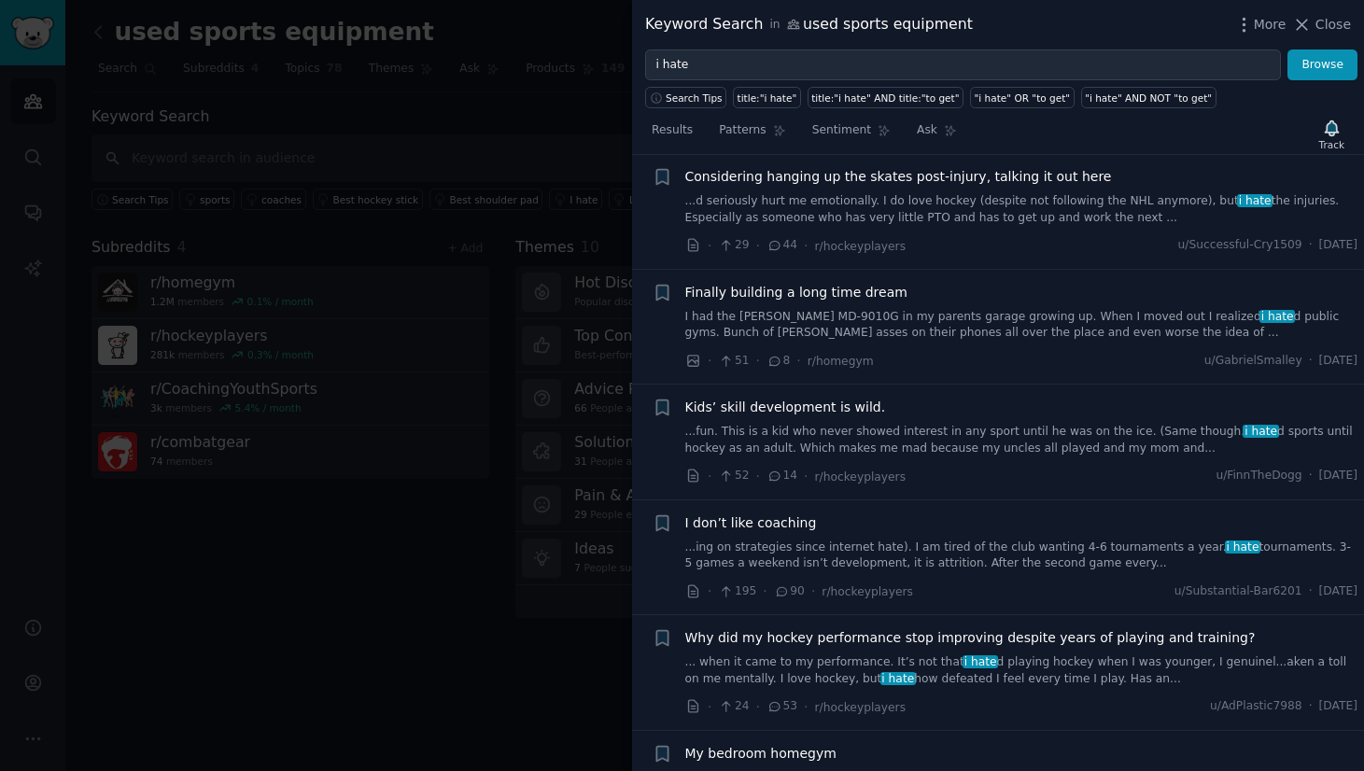
scroll to position [1337, 0]
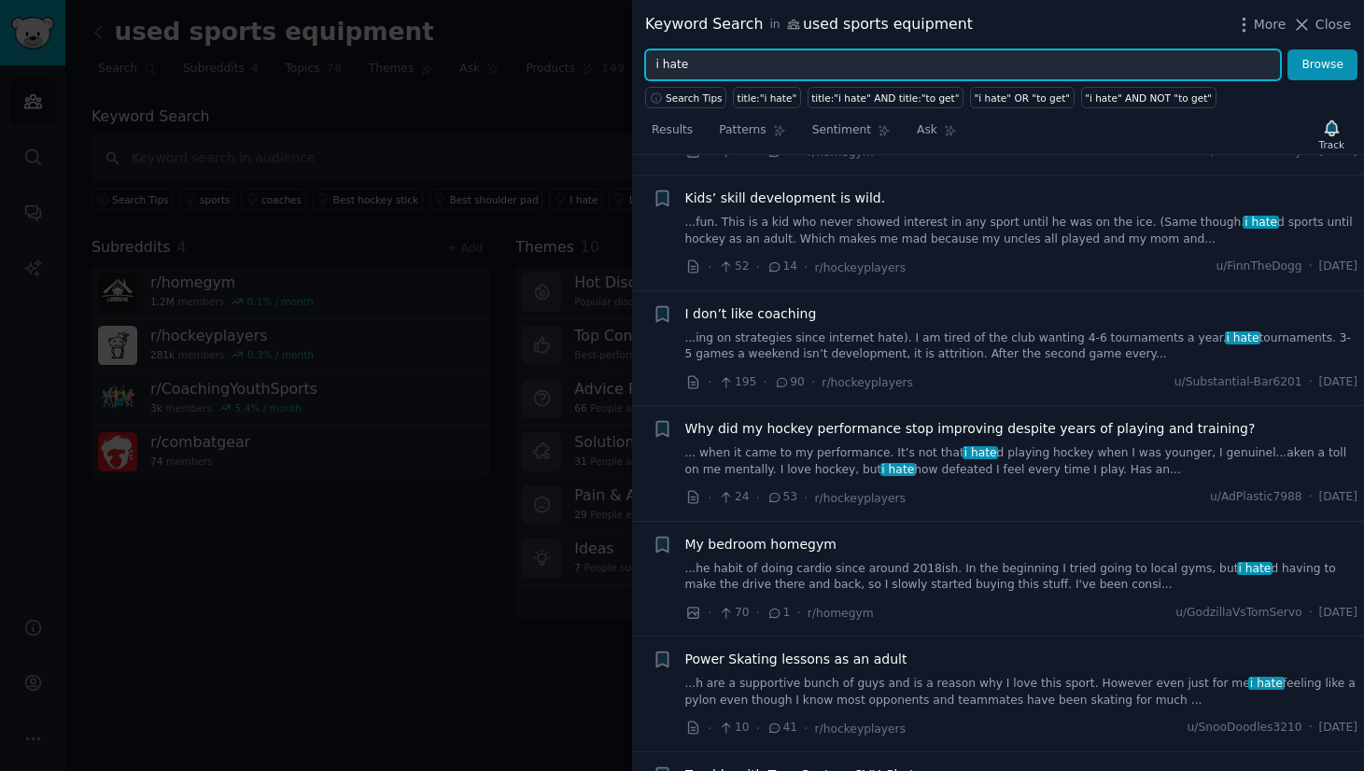
drag, startPoint x: 718, startPoint y: 65, endPoint x: 623, endPoint y: 73, distance: 94.6
click at [623, 73] on div "Keyword Search in used sports equipment More Close i hate Browse Search Tips ti…" at bounding box center [682, 385] width 1364 height 771
type input "i hat"
